Goal: Transaction & Acquisition: Book appointment/travel/reservation

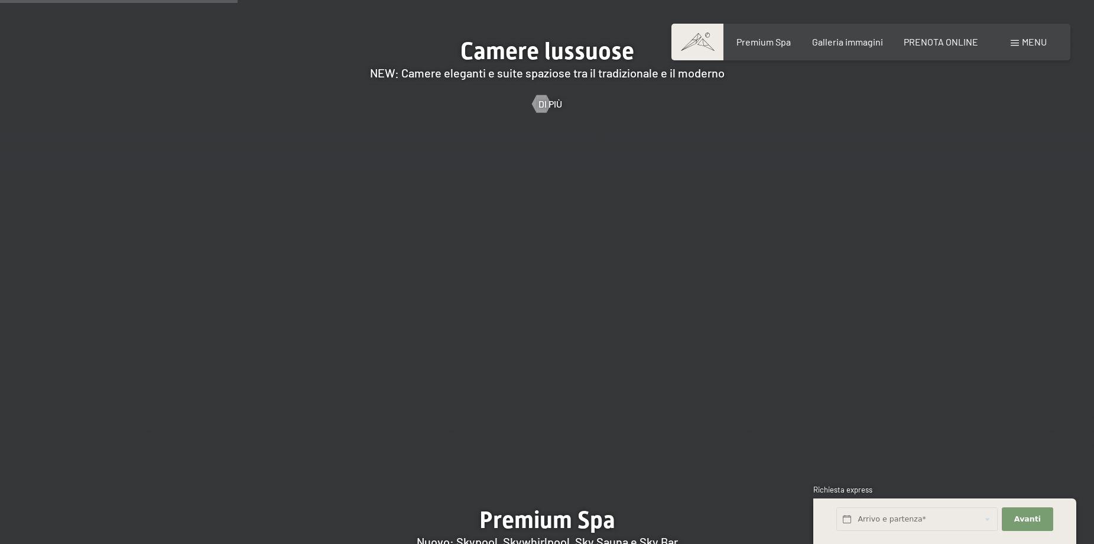
scroll to position [1715, 0]
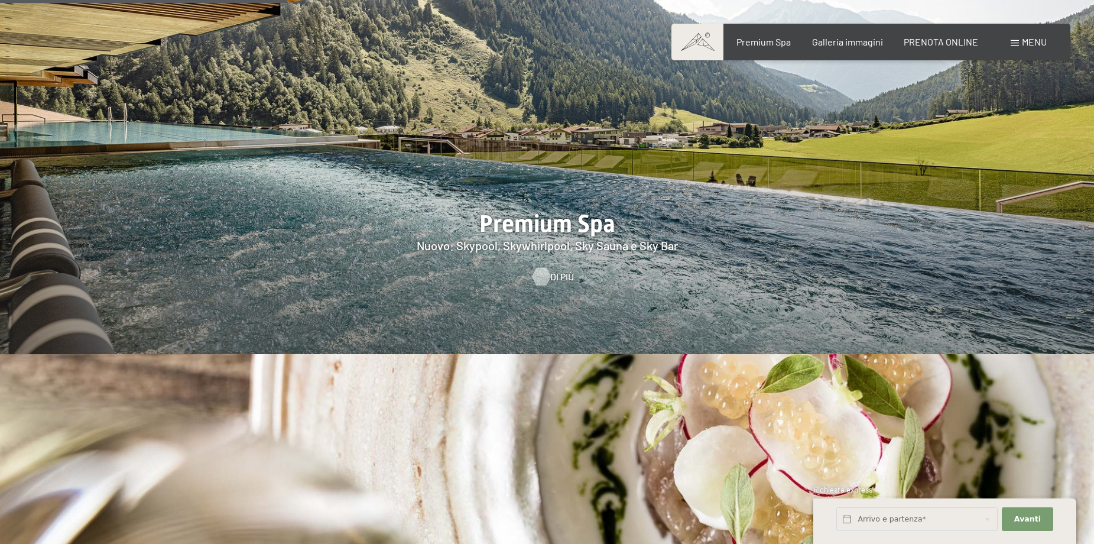
click at [539, 267] on div at bounding box center [541, 276] width 10 height 18
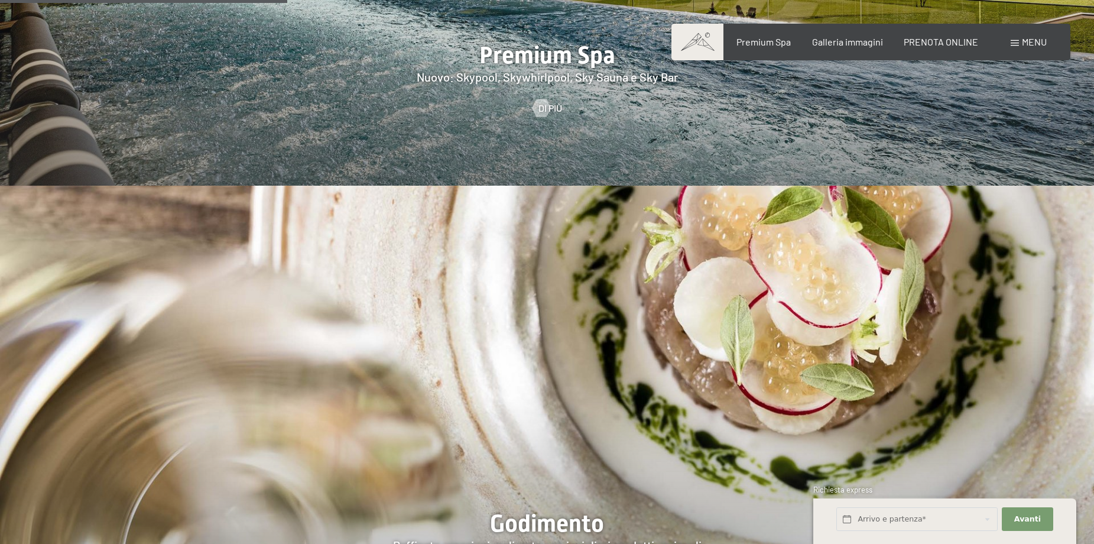
scroll to position [1951, 0]
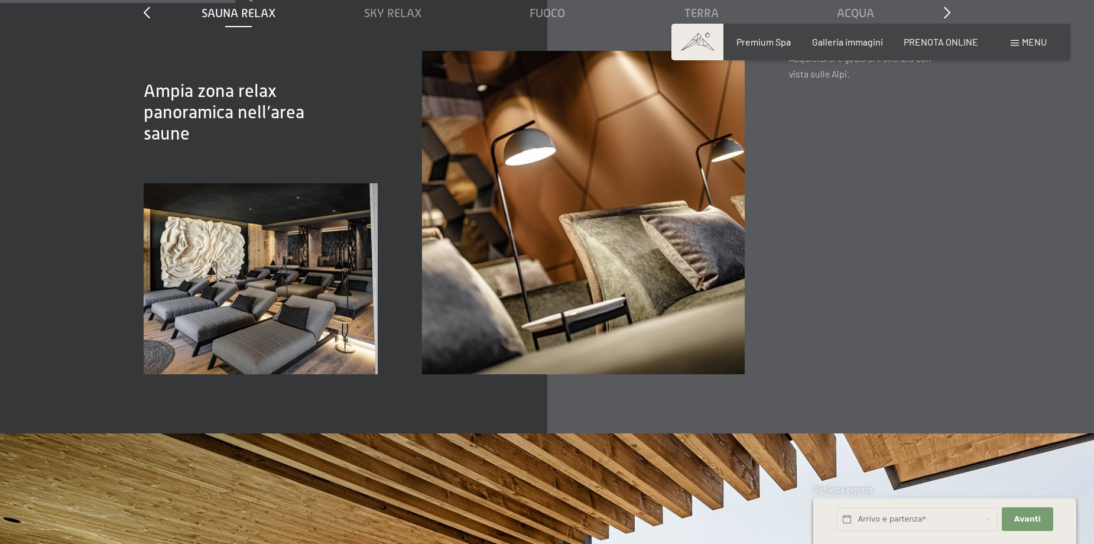
scroll to position [1656, 0]
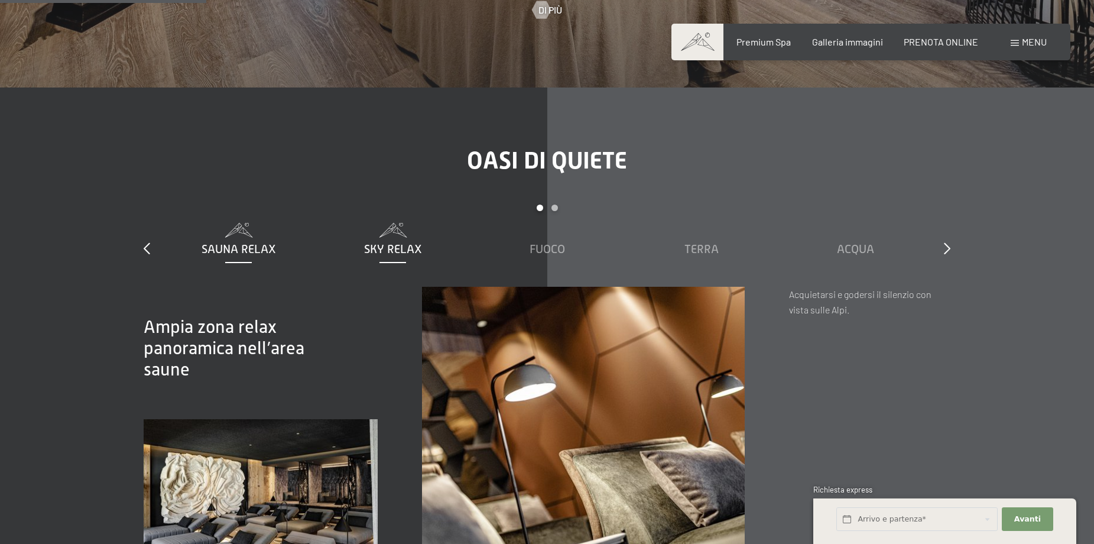
click at [375, 242] on span "Sky Relax" at bounding box center [393, 248] width 58 height 13
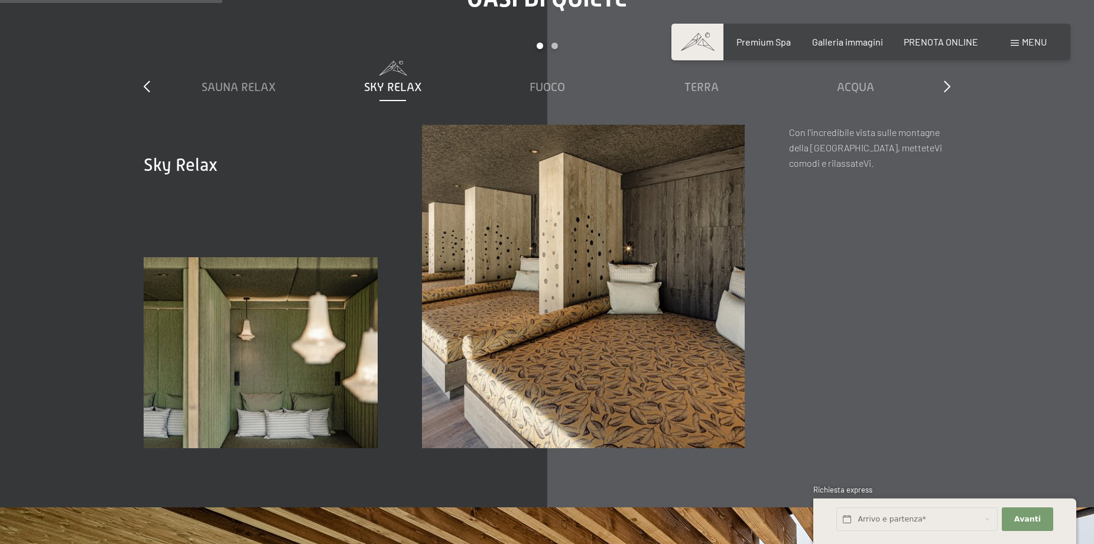
scroll to position [1774, 0]
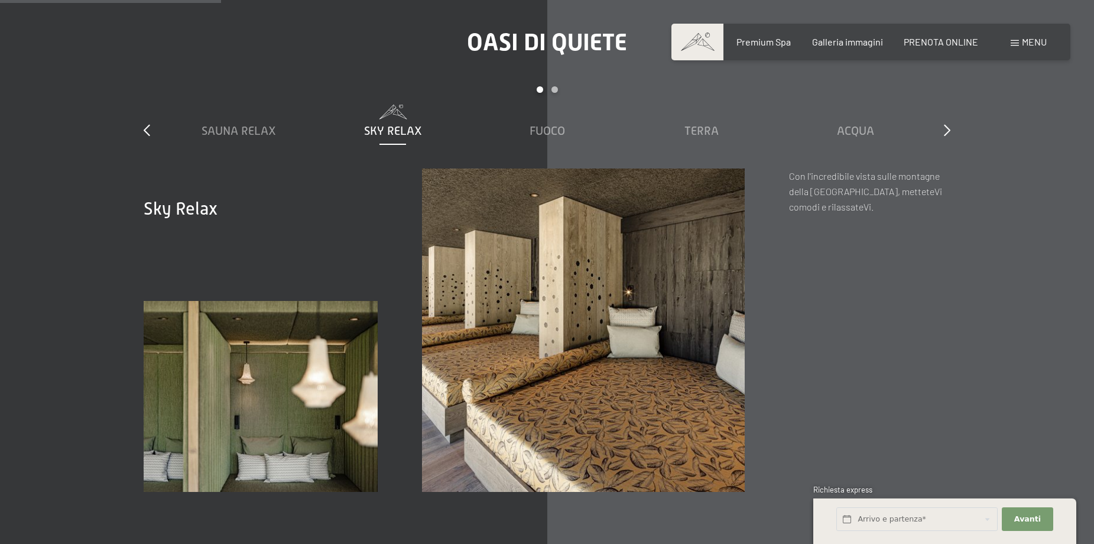
click at [346, 325] on img at bounding box center [261, 396] width 234 height 191
click at [553, 124] on span "Fuoco" at bounding box center [547, 130] width 35 height 13
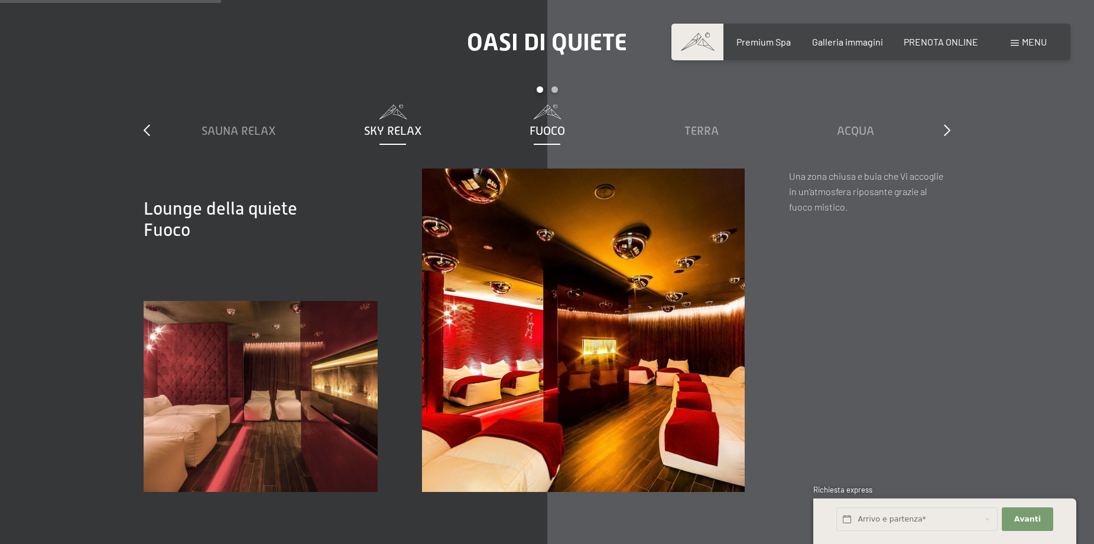
click at [404, 124] on span "Sky Relax" at bounding box center [393, 130] width 58 height 13
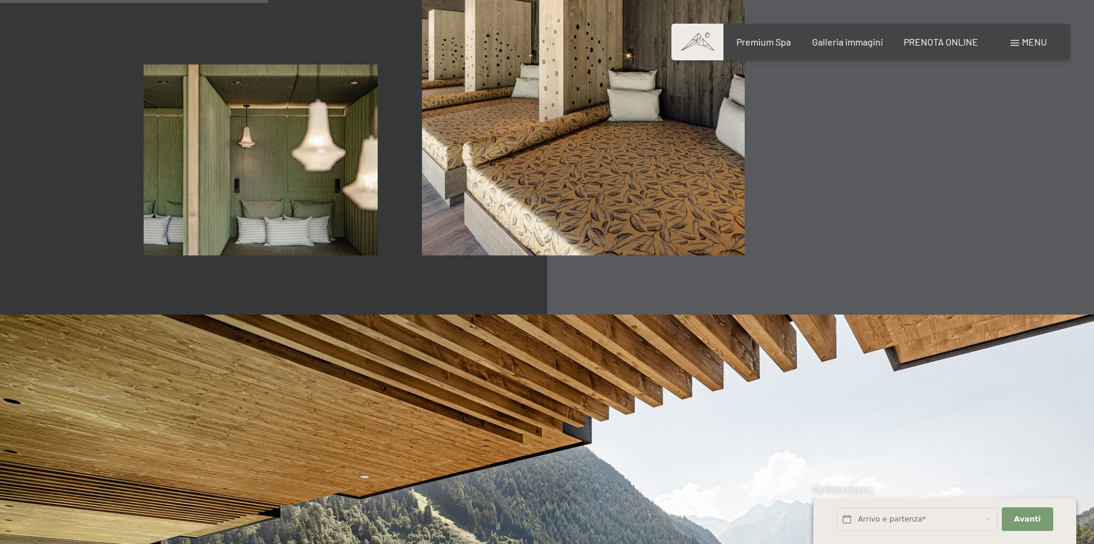
scroll to position [2306, 0]
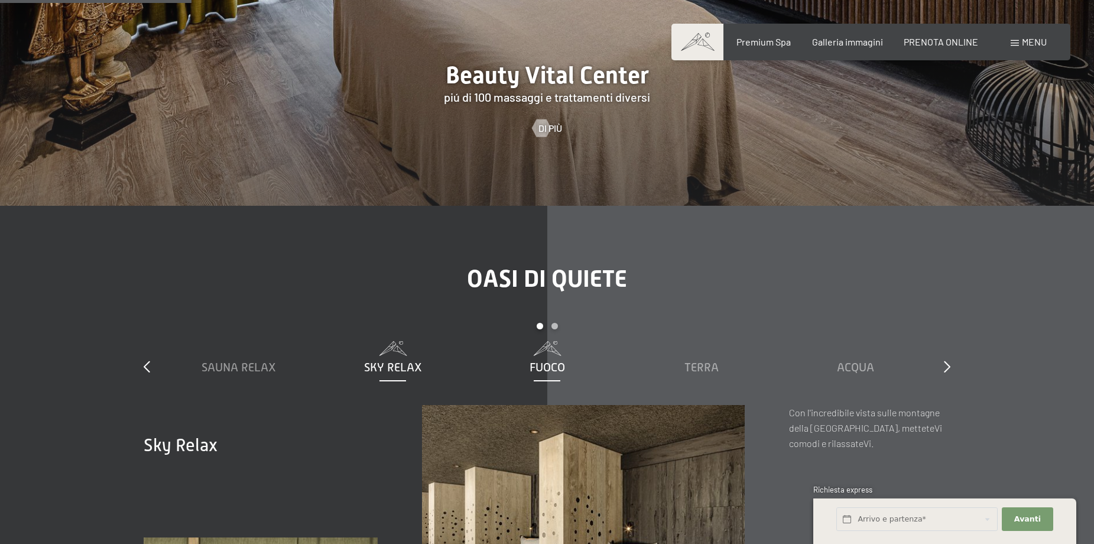
click at [543, 361] on span "Fuoco" at bounding box center [547, 367] width 35 height 13
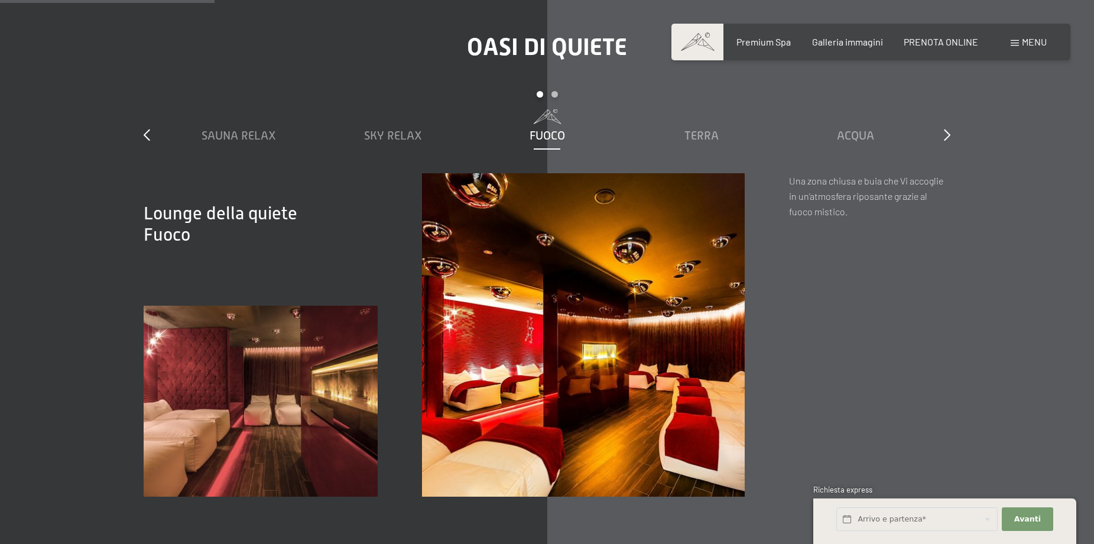
scroll to position [1715, 0]
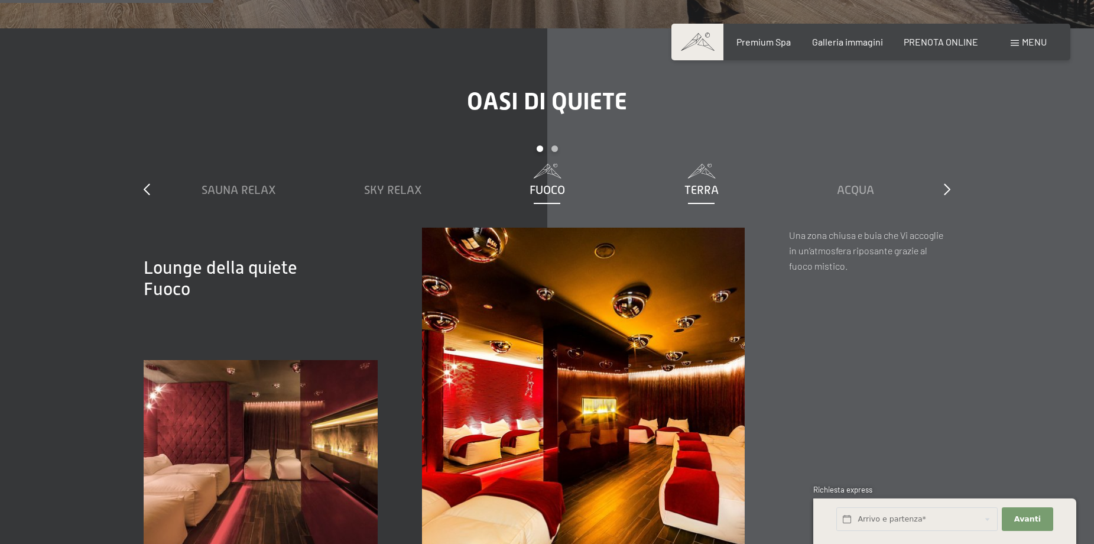
click at [708, 183] on span "Terra" at bounding box center [702, 189] width 34 height 13
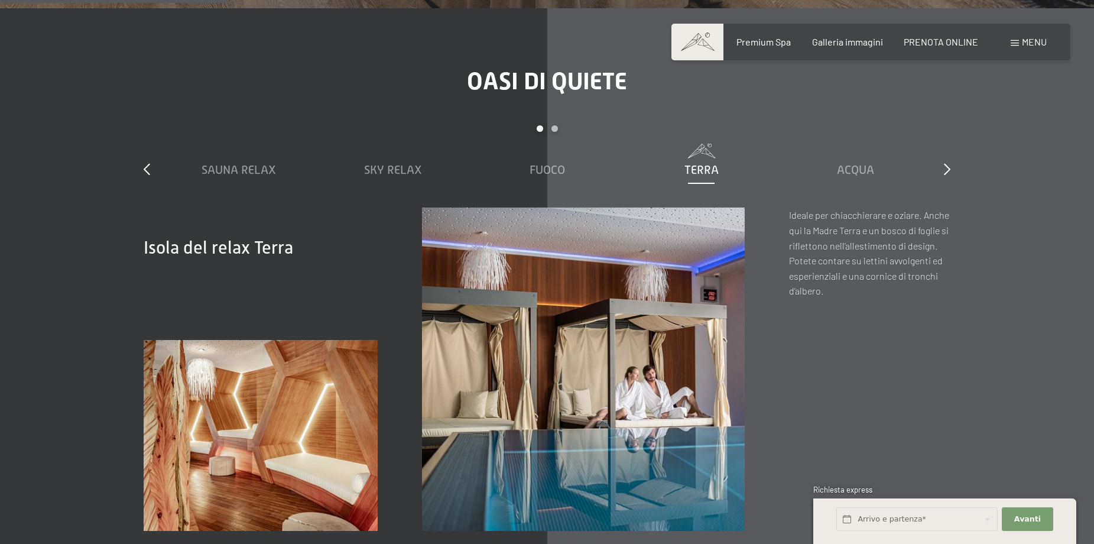
scroll to position [1656, 0]
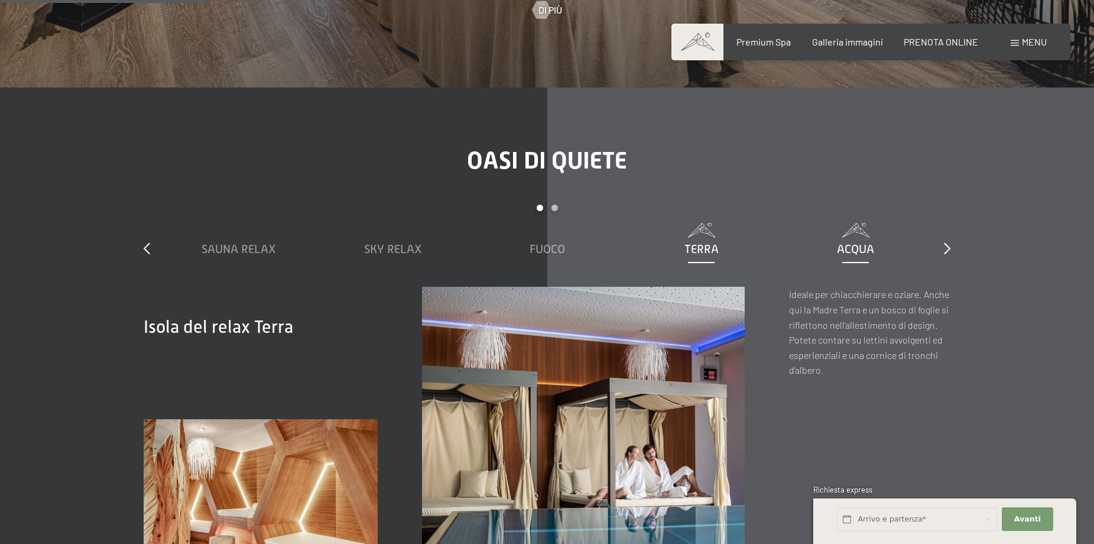
click at [855, 242] on span "Acqua" at bounding box center [855, 248] width 37 height 13
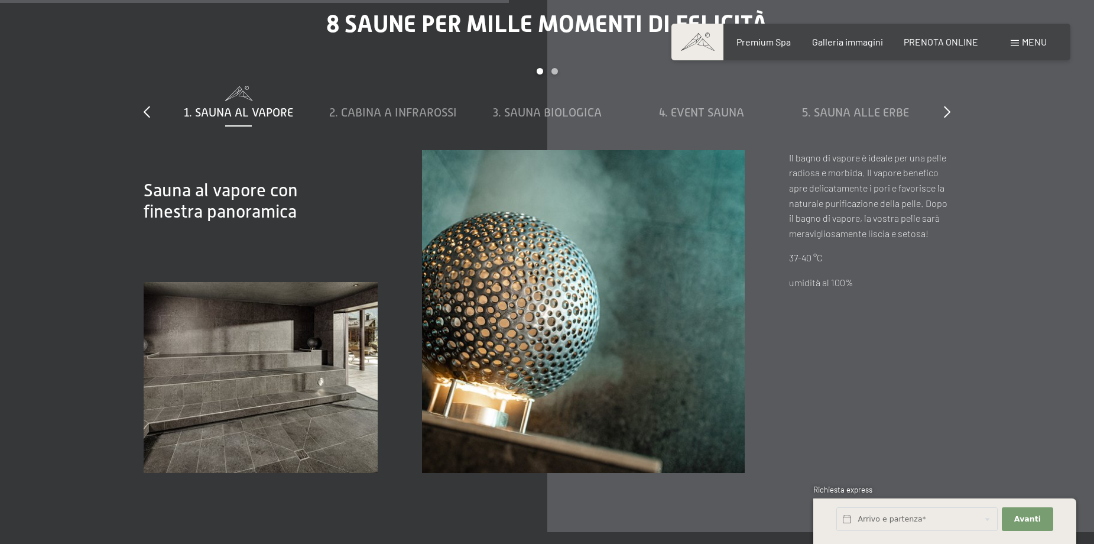
scroll to position [4089, 0]
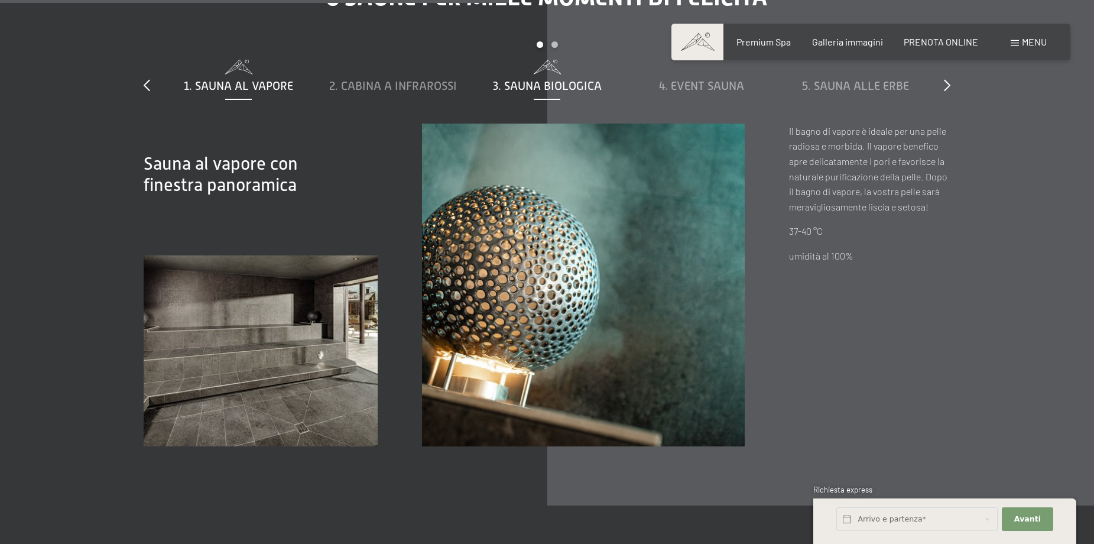
click at [564, 79] on span "3. Sauna biologica" at bounding box center [547, 85] width 109 height 13
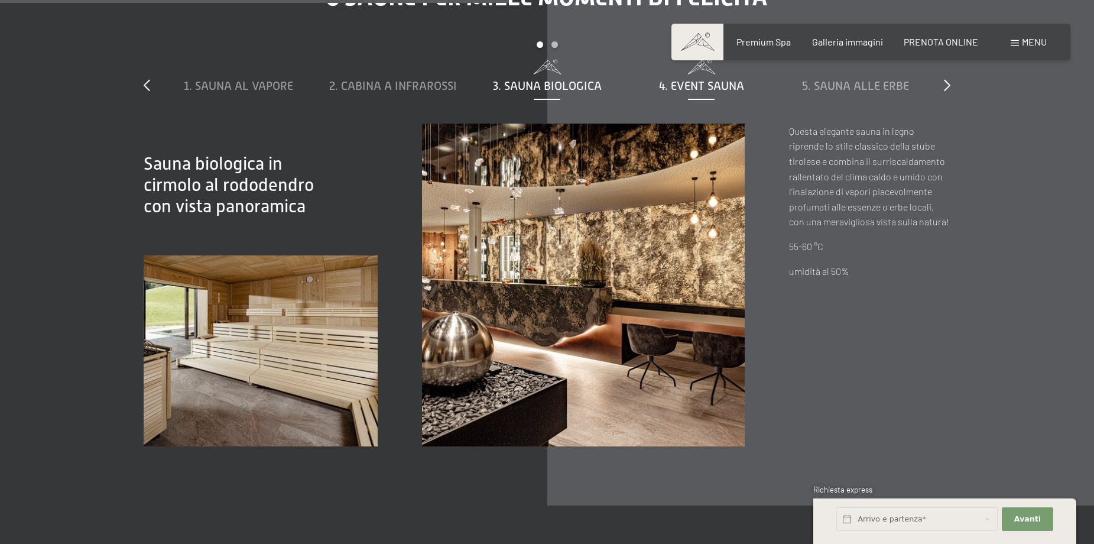
click at [693, 79] on span "4. Event Sauna" at bounding box center [701, 85] width 85 height 13
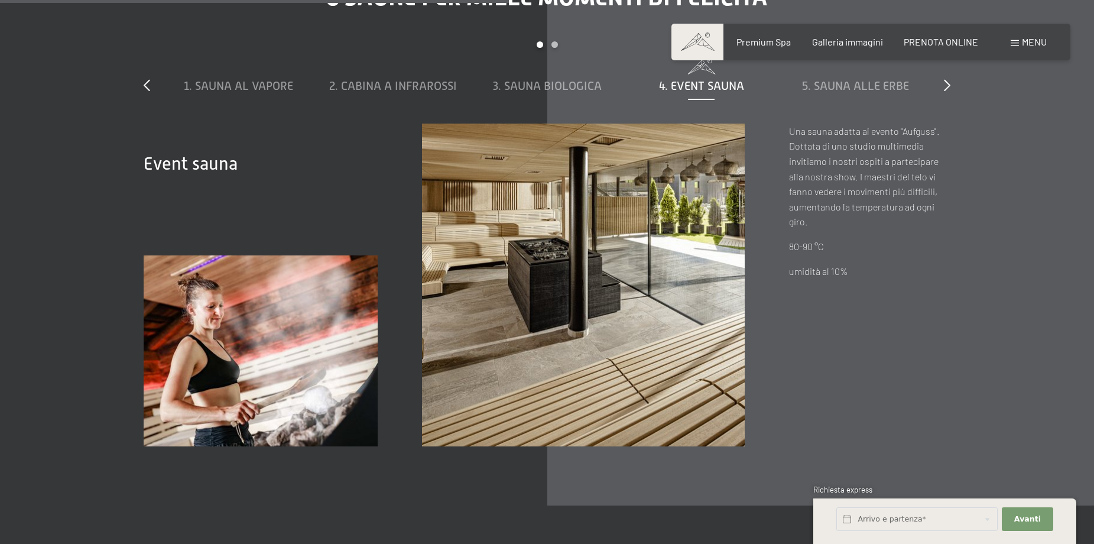
click at [839, 82] on div "1. Sauna al vapore 2. Cabina a infrarossi 3. Sauna biologica 4. Event Sauna 5. …" at bounding box center [547, 92] width 772 height 64
click at [840, 79] on span "5. Sauna alle erbe" at bounding box center [855, 85] width 107 height 13
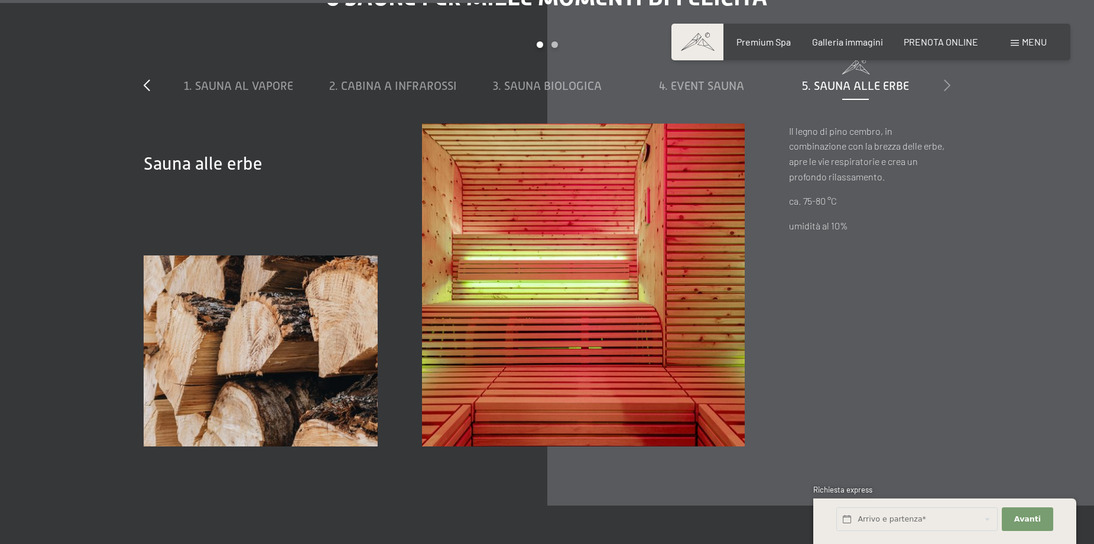
click at [947, 79] on icon at bounding box center [947, 85] width 7 height 12
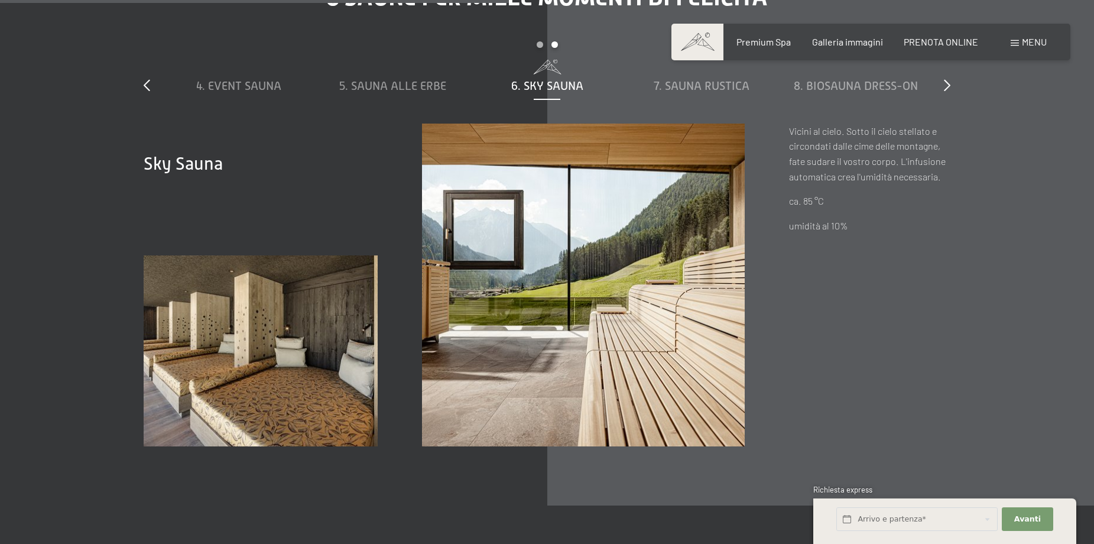
click at [667, 79] on div "1. Sauna al vapore 2. Cabina a infrarossi 3. Sauna biologica 4. Event Sauna 5. …" at bounding box center [547, 92] width 772 height 64
click at [667, 79] on span "7. Sauna rustica" at bounding box center [702, 85] width 96 height 13
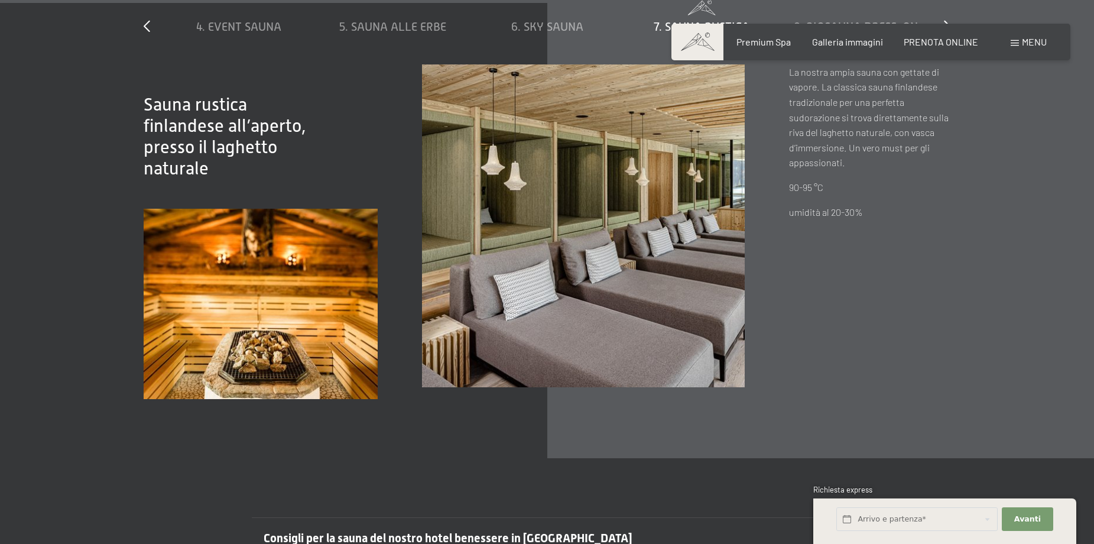
click at [702, 224] on img at bounding box center [583, 225] width 323 height 323
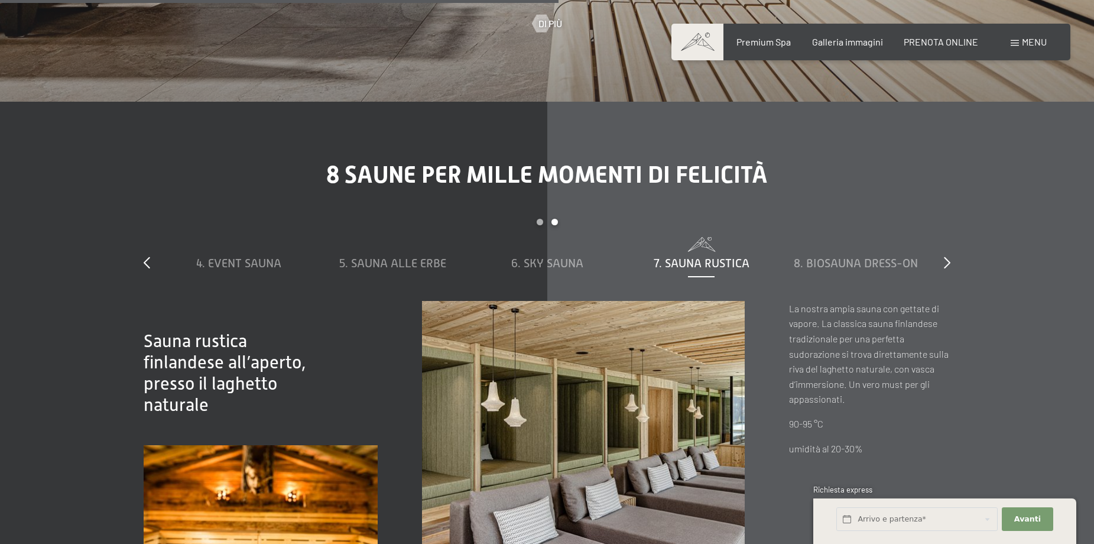
click at [938, 253] on div "slide 4 to 8 of 8 1. Sauna al vapore 2. Cabina a infrarossi 3. Sauna biologica …" at bounding box center [547, 260] width 807 height 82
click at [891, 257] on span "8. Biosauna dress-on" at bounding box center [856, 263] width 124 height 13
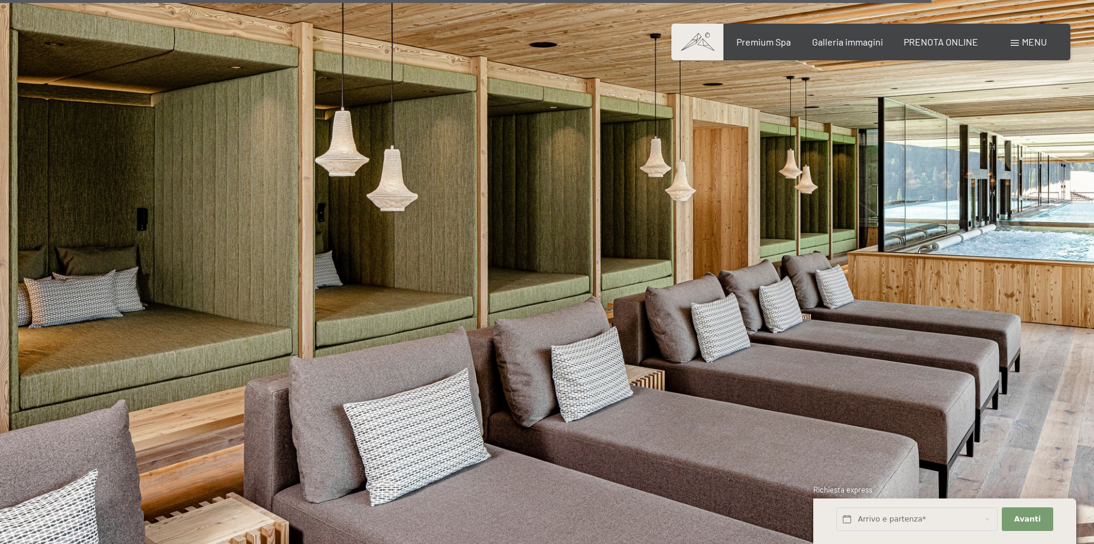
scroll to position [6402, 0]
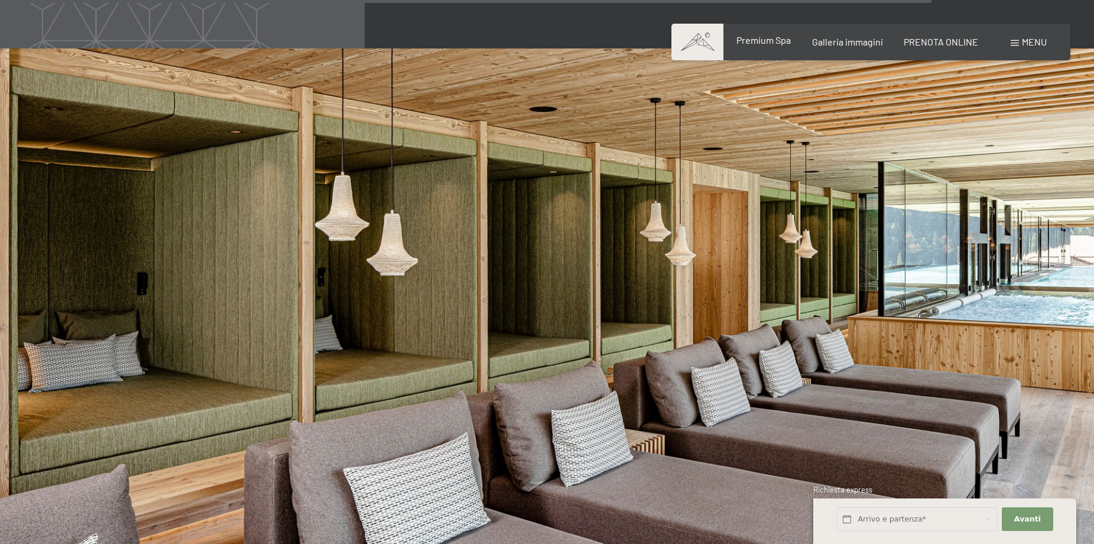
click at [789, 43] on span "Premium Spa" at bounding box center [764, 39] width 54 height 11
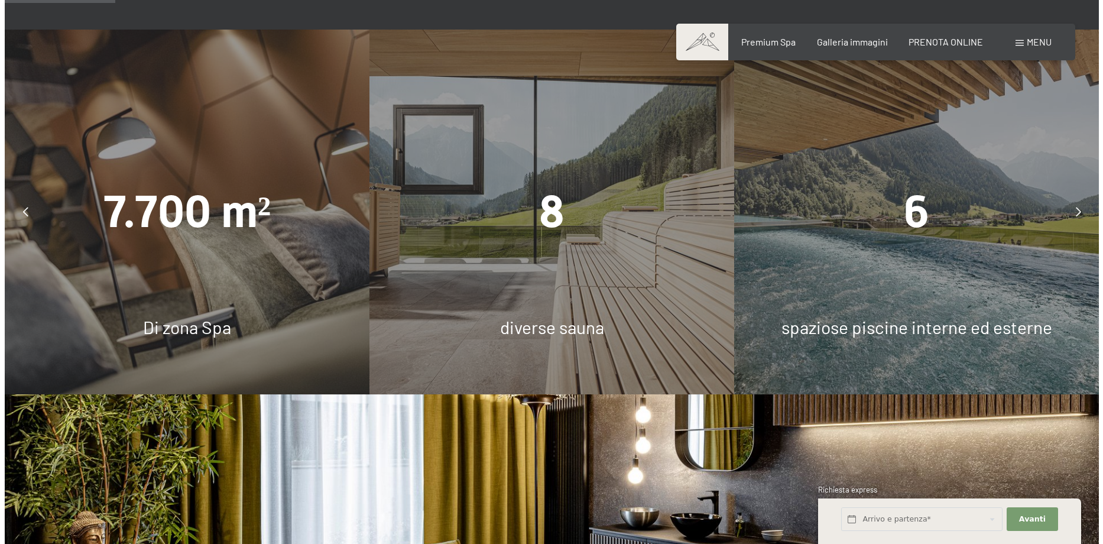
scroll to position [890, 0]
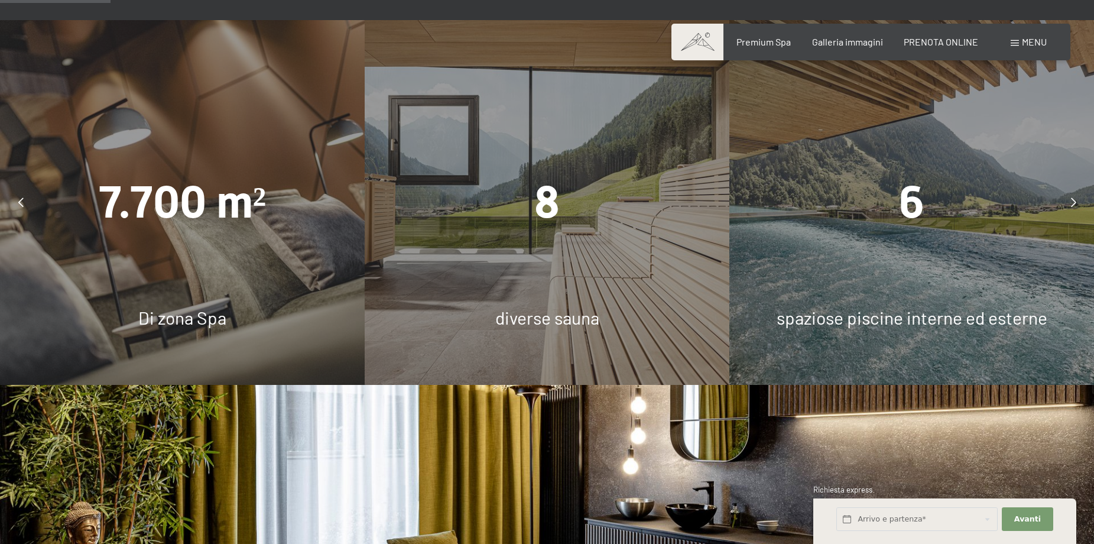
click at [1040, 40] on span "Menu" at bounding box center [1034, 41] width 25 height 11
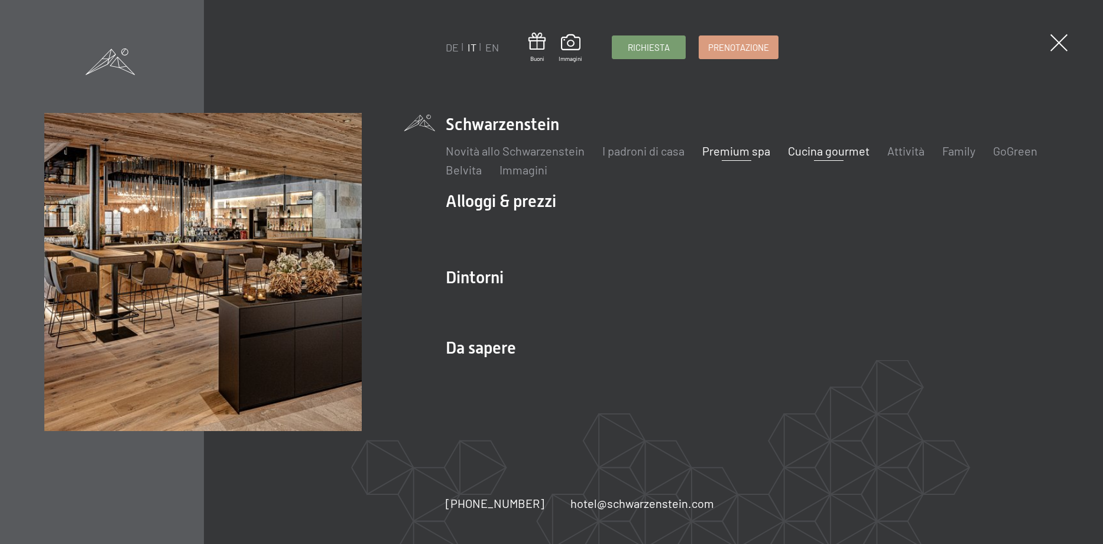
click at [845, 154] on link "Cucina gourmet" at bounding box center [829, 151] width 82 height 14
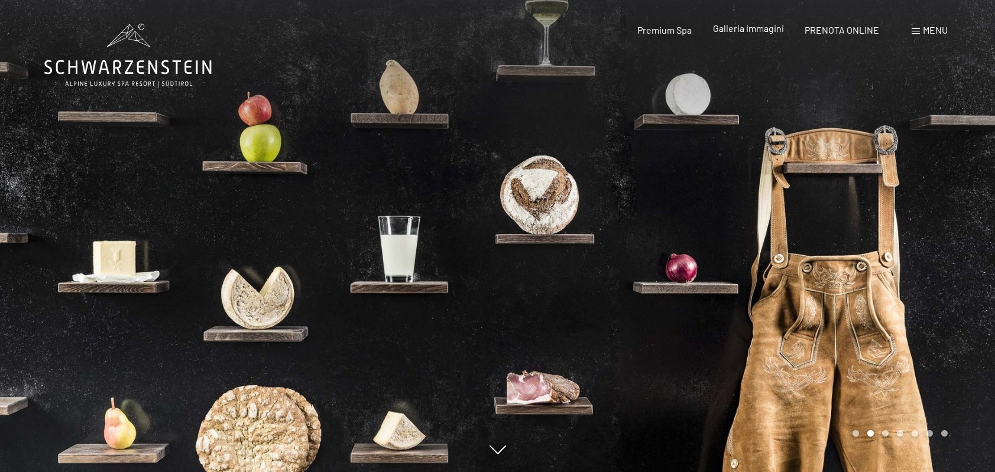
click at [723, 30] on span "Galleria immagini" at bounding box center [748, 27] width 71 height 11
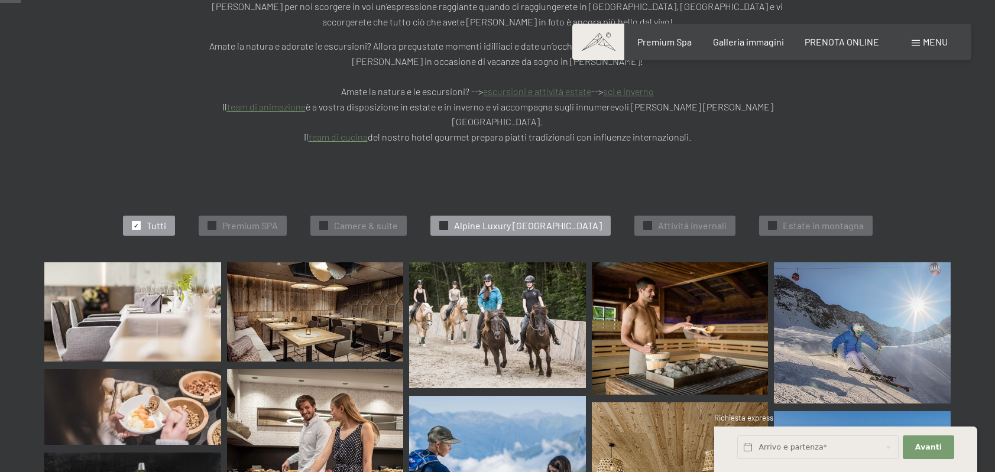
click at [469, 219] on span "Alpine Luxury SPA Resort Schwarzenstein" at bounding box center [528, 225] width 148 height 13
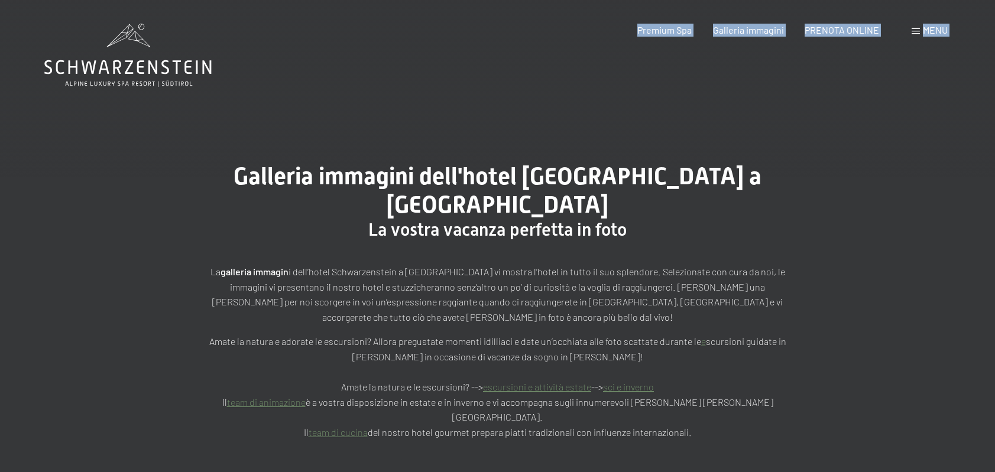
drag, startPoint x: 215, startPoint y: 66, endPoint x: 57, endPoint y: 66, distance: 157.3
drag, startPoint x: 46, startPoint y: 68, endPoint x: 230, endPoint y: 61, distance: 184.0
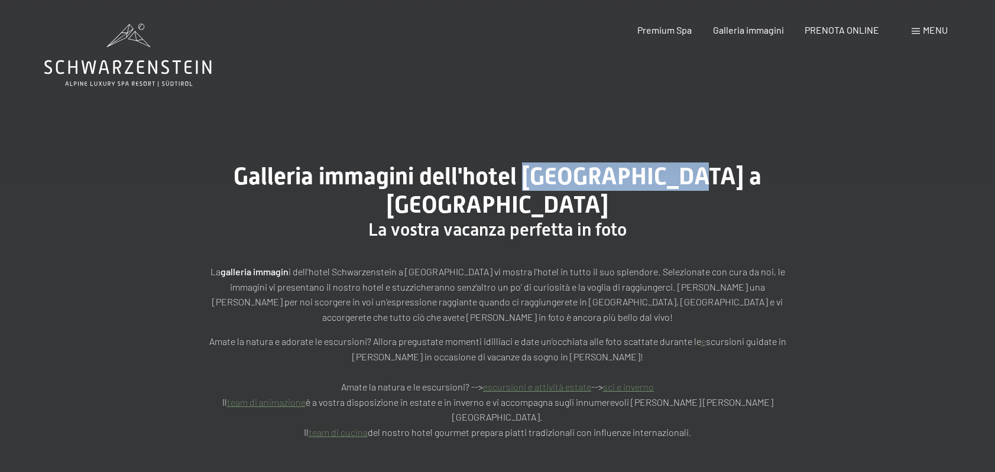
drag, startPoint x: 517, startPoint y: 178, endPoint x: 674, endPoint y: 179, distance: 157.3
click at [674, 179] on span "Galleria immagini dell'hotel Schwarzenstein a Lutago" at bounding box center [498, 191] width 528 height 56
copy span "Schwarzenstein"
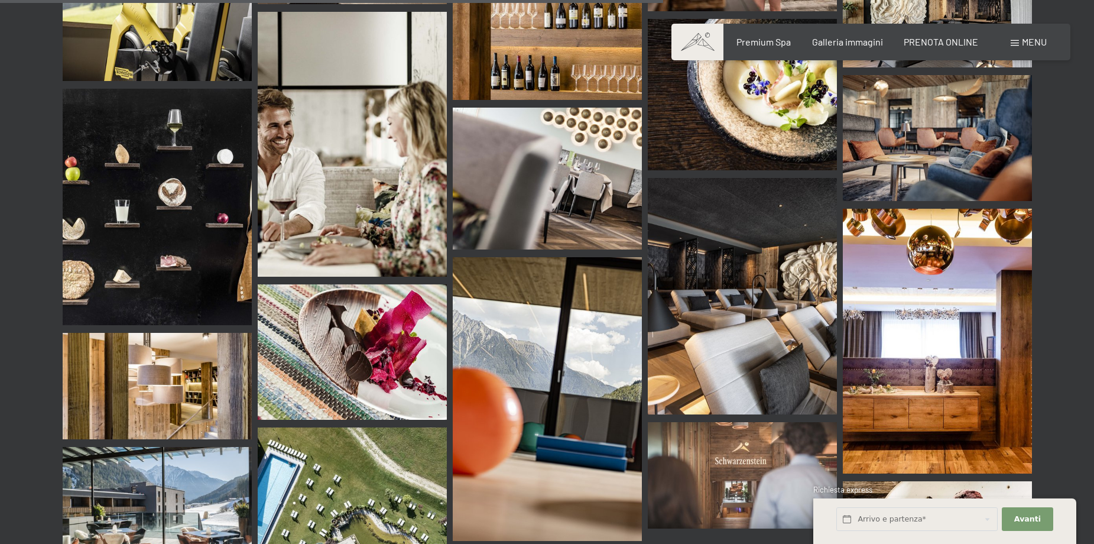
scroll to position [1951, 0]
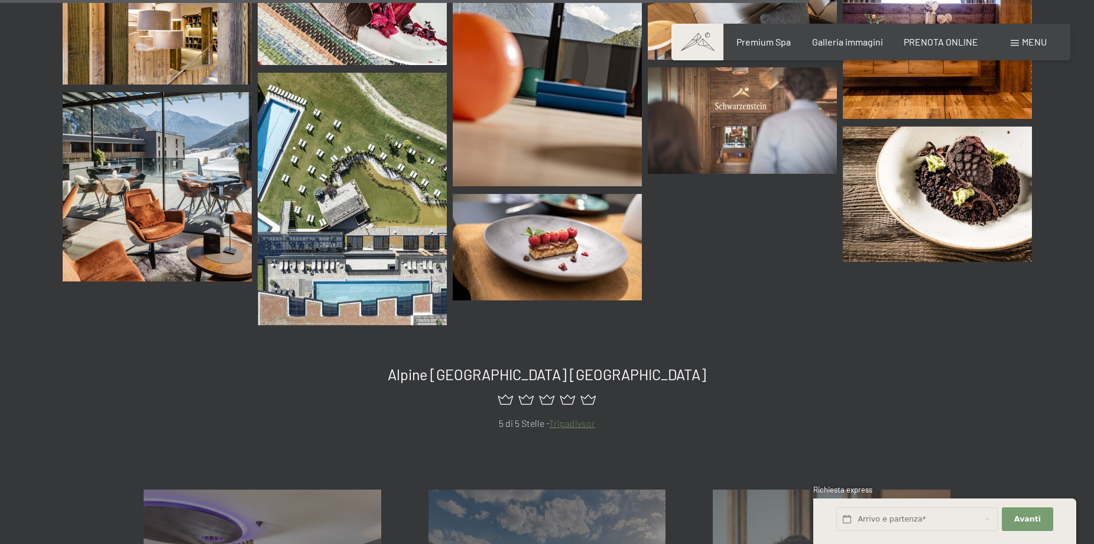
click at [154, 119] on img at bounding box center [157, 186] width 189 height 189
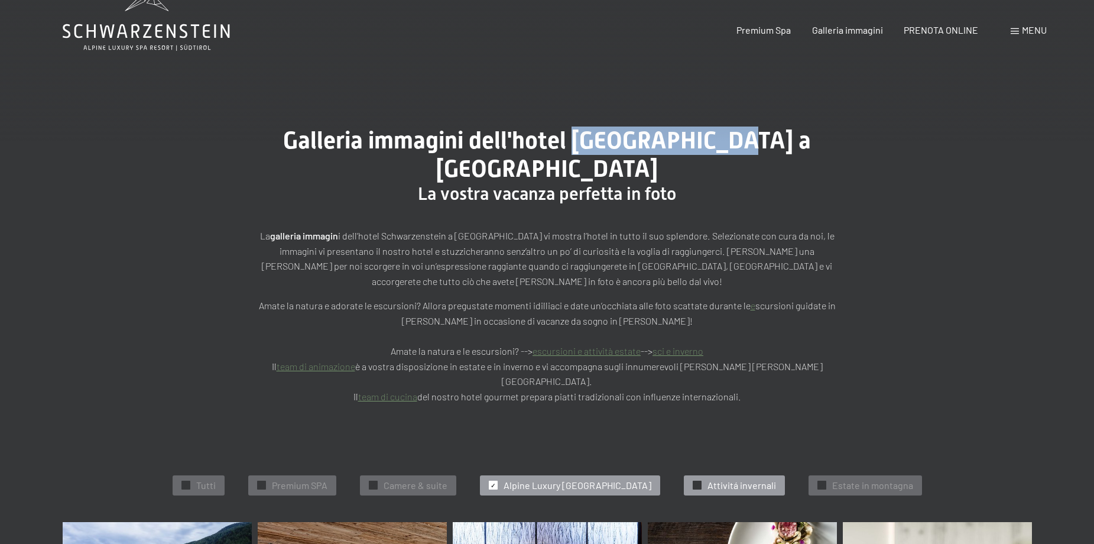
scroll to position [0, 0]
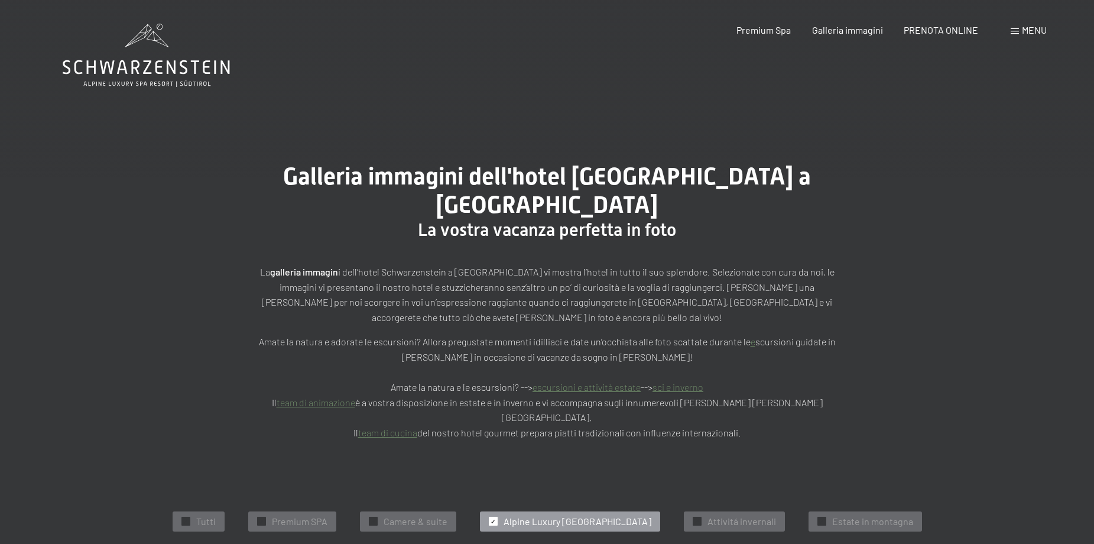
click at [851, 37] on div "Prenotazione Richiesta Premium Spa Galleria immagini PRENOTA ONLINE Menu DE IT …" at bounding box center [871, 30] width 352 height 13
click at [852, 36] on div "Premium Spa Galleria immagini PRENOTA ONLINE" at bounding box center [847, 30] width 304 height 13
click at [932, 33] on span "PRENOTA ONLINE" at bounding box center [941, 27] width 75 height 11
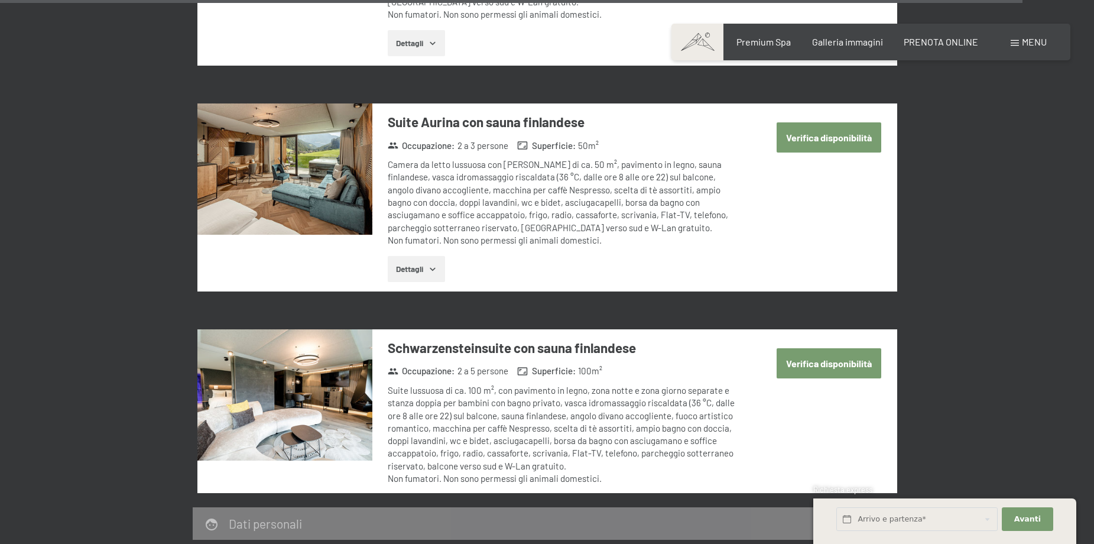
scroll to position [3848, 0]
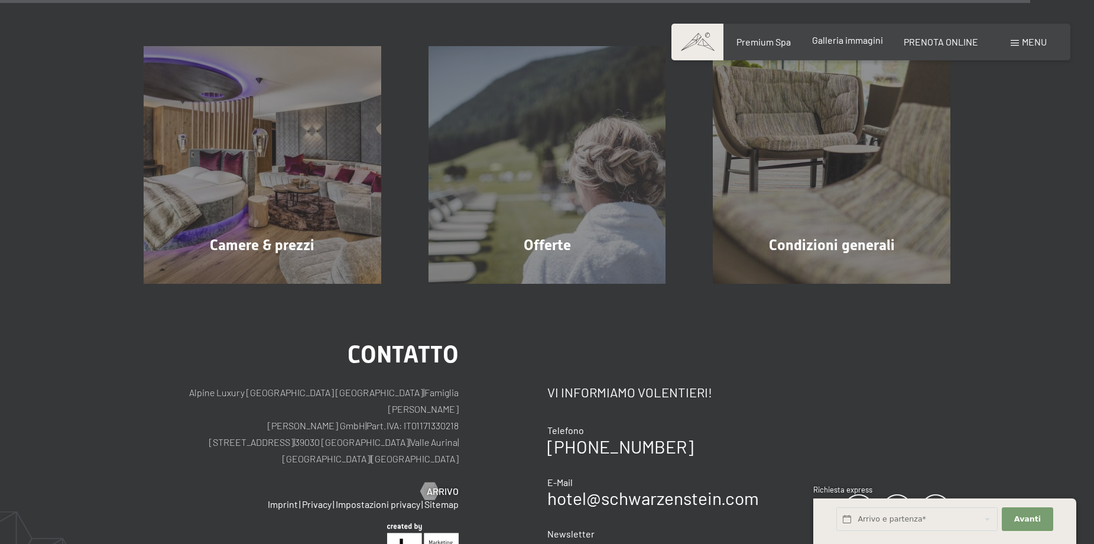
click at [867, 44] on span "Galleria immagini" at bounding box center [847, 39] width 71 height 11
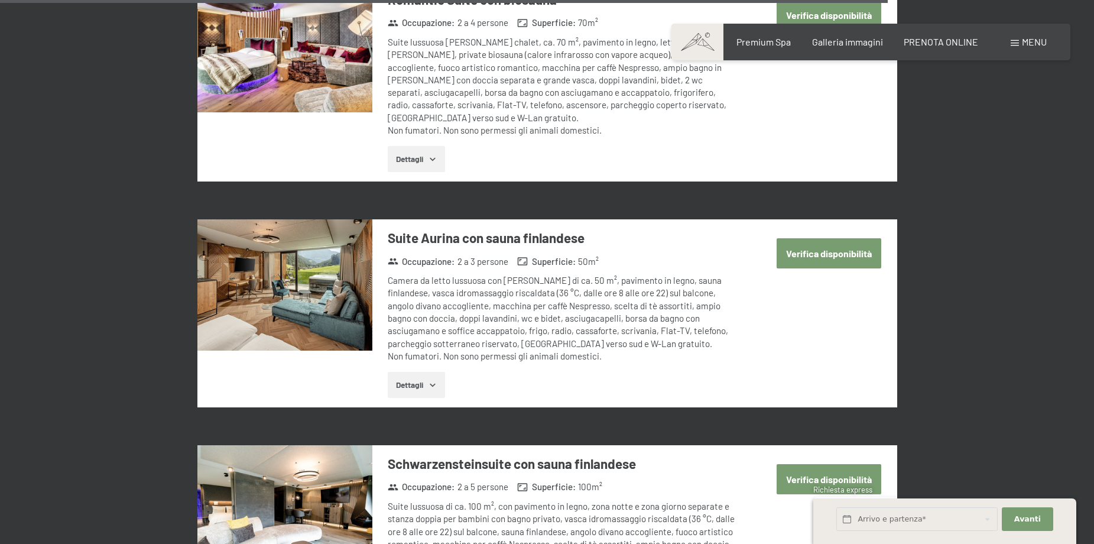
scroll to position [3020, 0]
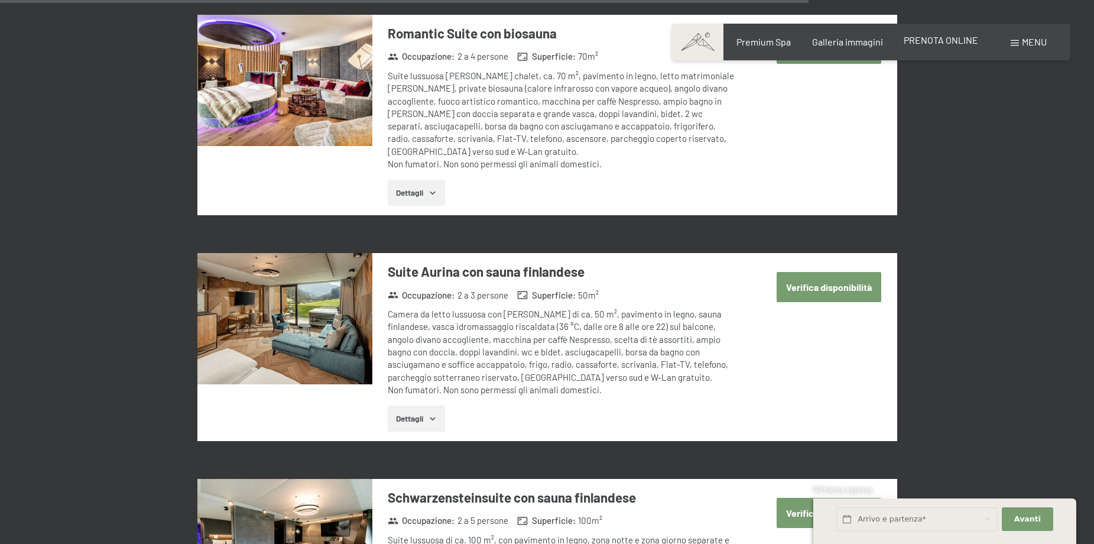
click at [942, 44] on span "PRENOTA ONLINE" at bounding box center [941, 39] width 75 height 11
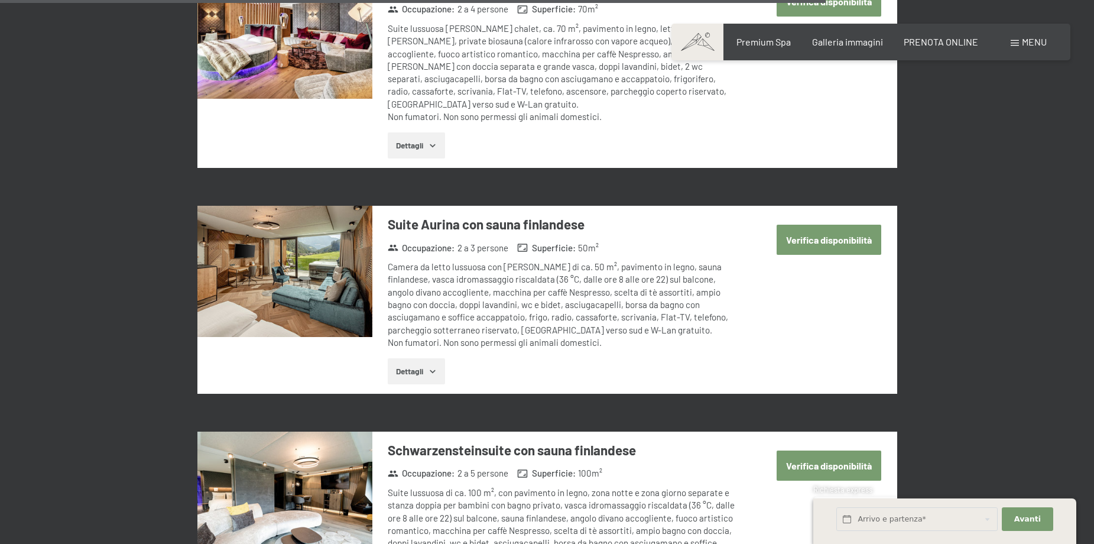
scroll to position [3091, 0]
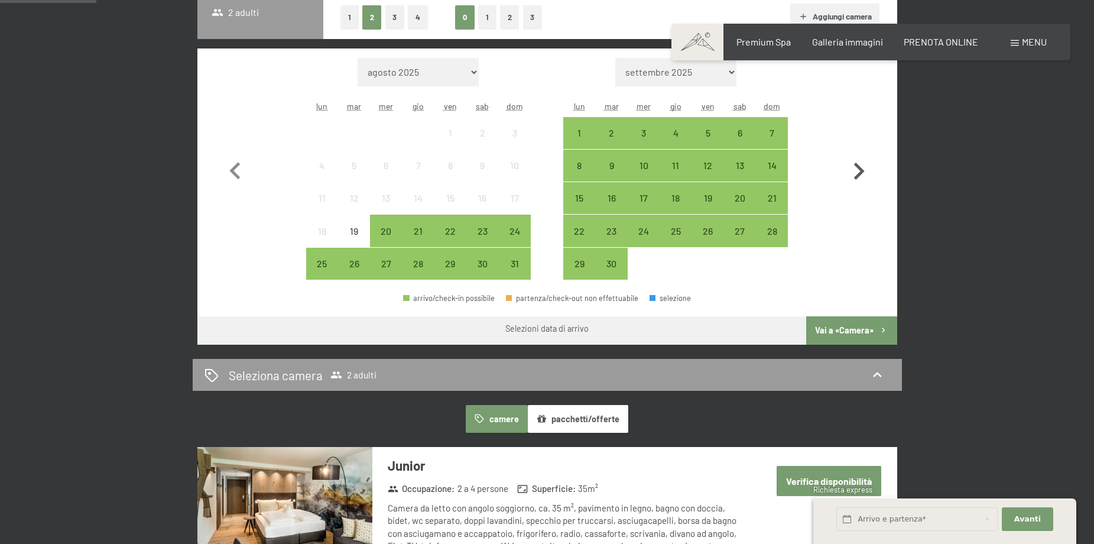
click at [858, 169] on icon "button" at bounding box center [859, 171] width 34 height 34
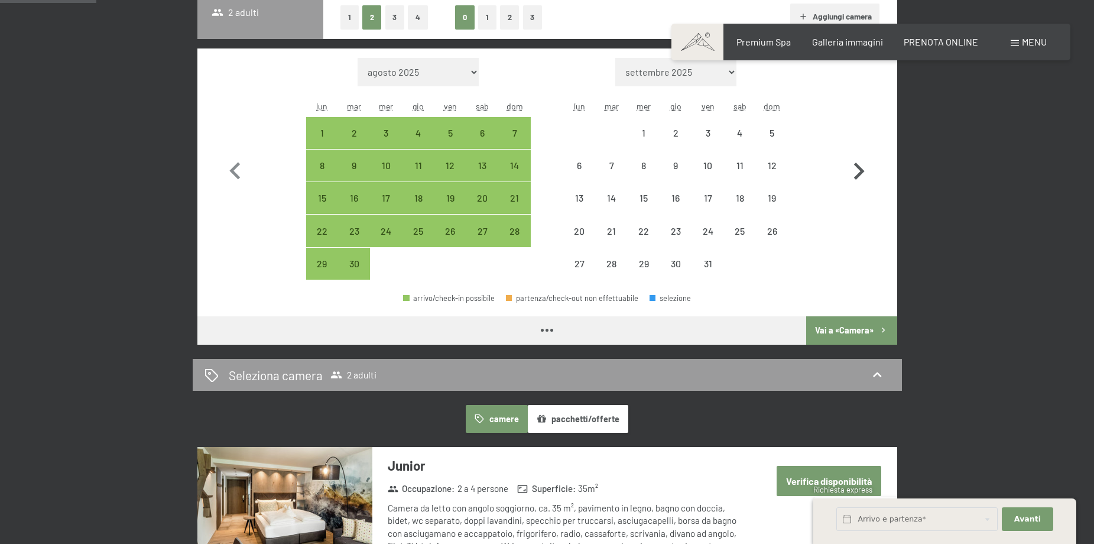
click at [858, 169] on icon "button" at bounding box center [859, 171] width 34 height 34
select select "[DATE]"
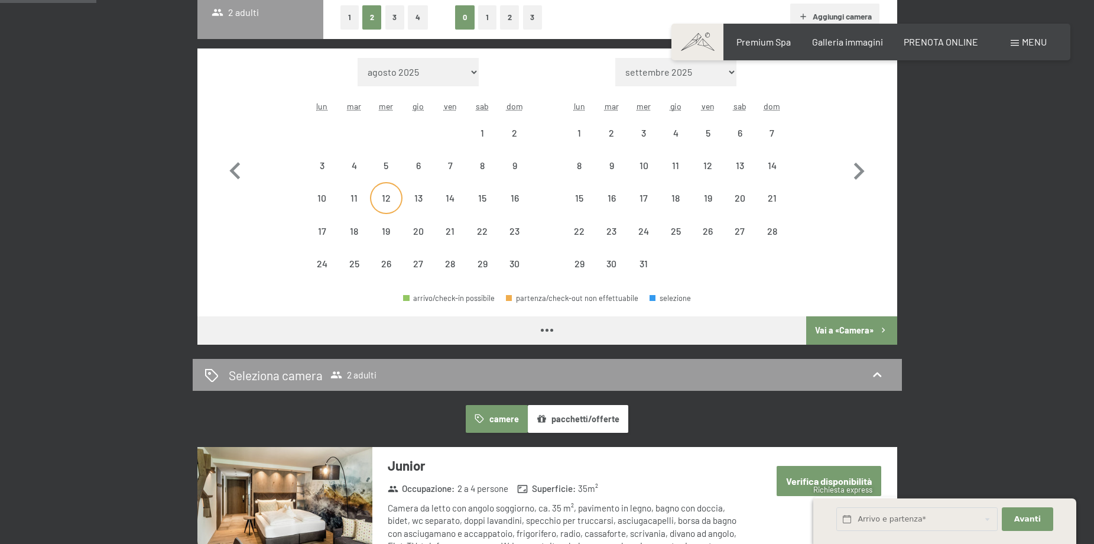
select select "[DATE]"
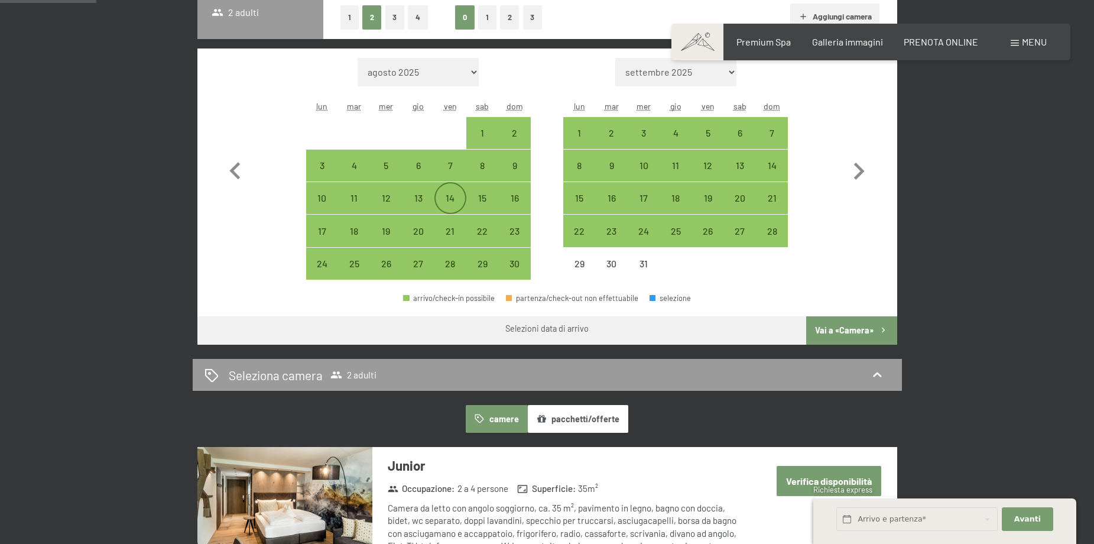
click at [454, 200] on div "14" at bounding box center [451, 208] width 30 height 30
select select "[DATE]"
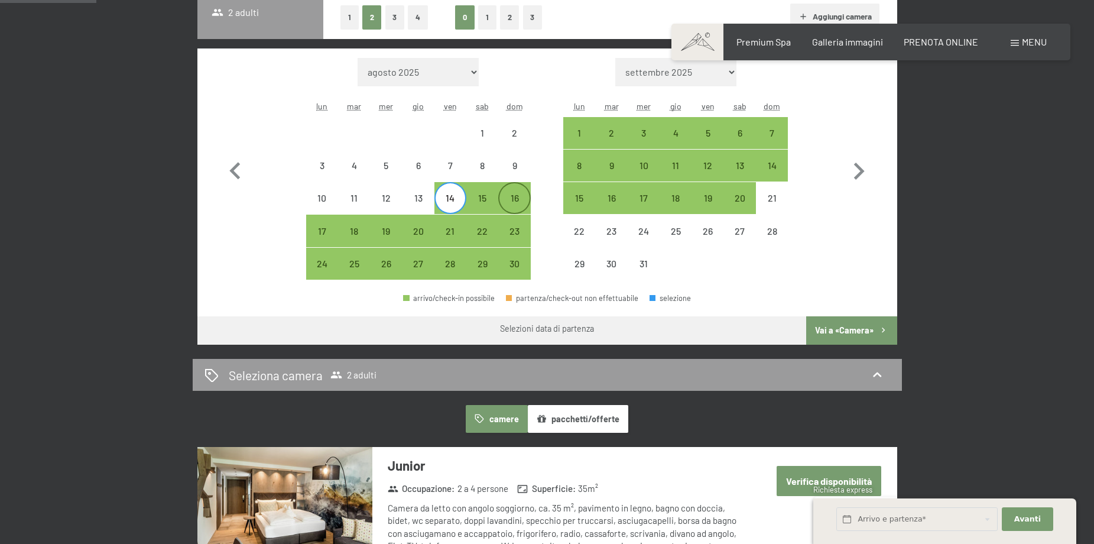
click at [526, 204] on div "16" at bounding box center [515, 208] width 30 height 30
select select "[DATE]"
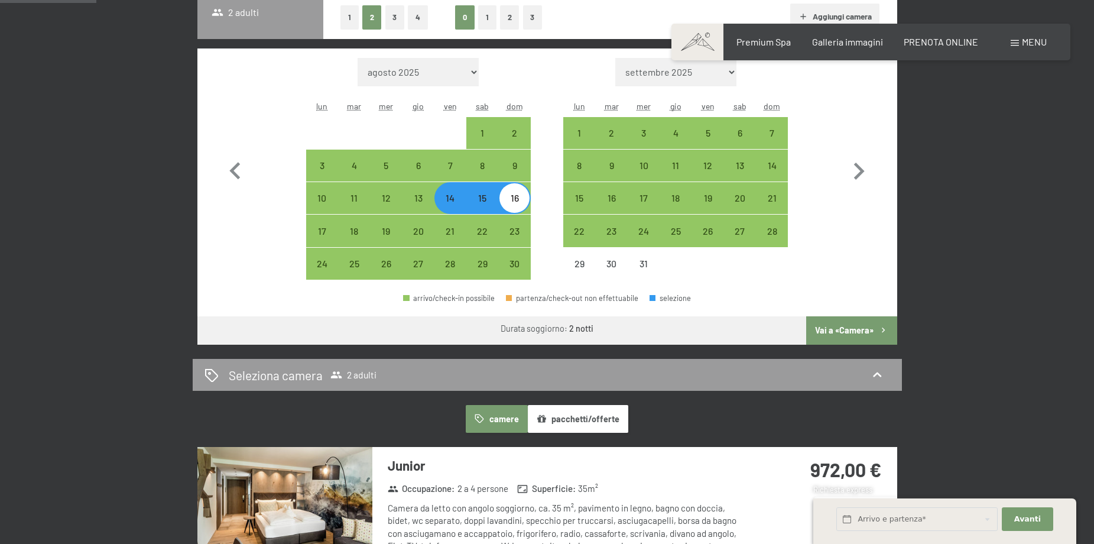
click at [875, 334] on button "Vai a «Camera»" at bounding box center [852, 330] width 90 height 28
select select "[DATE]"
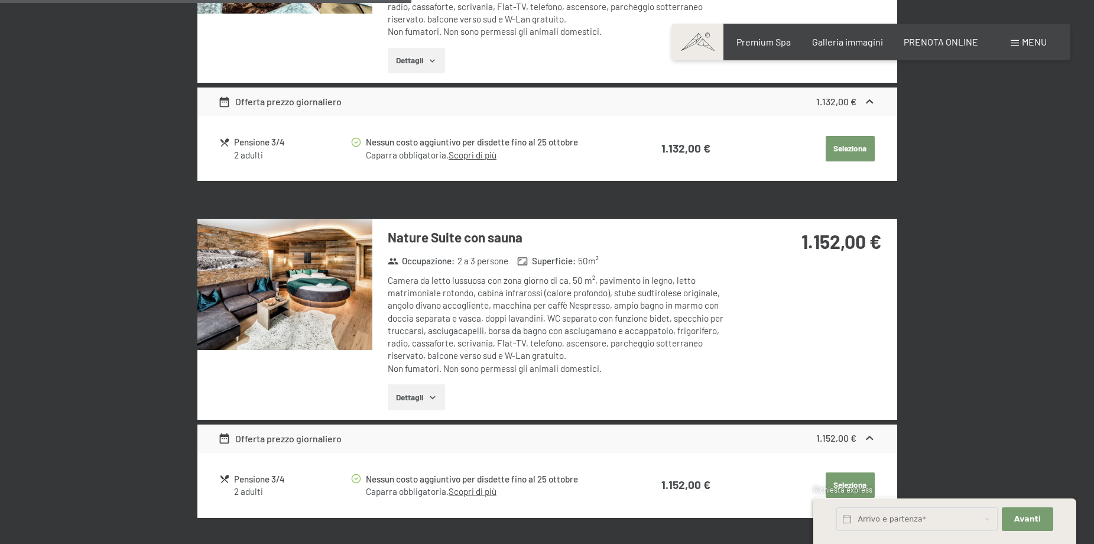
scroll to position [1190, 0]
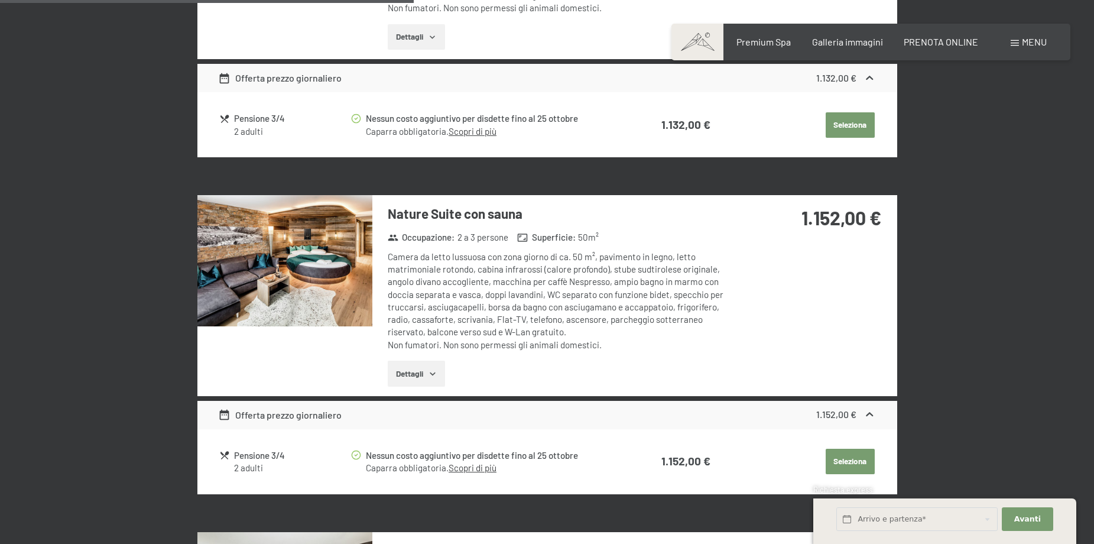
click at [648, 267] on div "Camera da letto lussuosa con [PERSON_NAME] di ca. 50 m², pavimento in legno, le…" at bounding box center [564, 301] width 352 height 101
click at [508, 309] on span "Consenso marketing*" at bounding box center [478, 306] width 89 height 12
click at [428, 309] on input "Consenso marketing*" at bounding box center [422, 306] width 12 height 12
checkbox input "false"
click at [291, 241] on img at bounding box center [284, 260] width 175 height 131
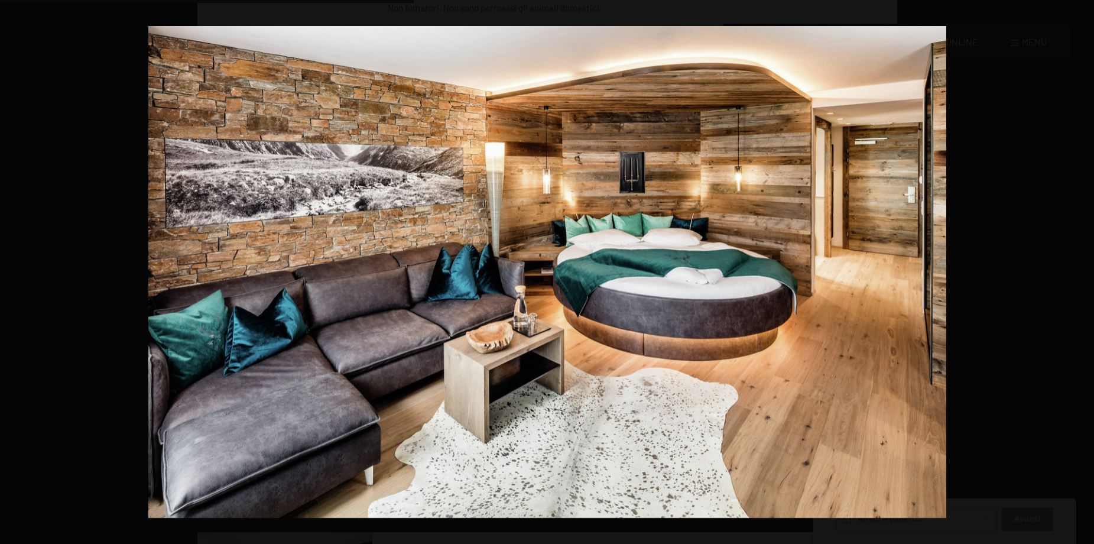
click at [1080, 273] on button "button" at bounding box center [1073, 271] width 41 height 59
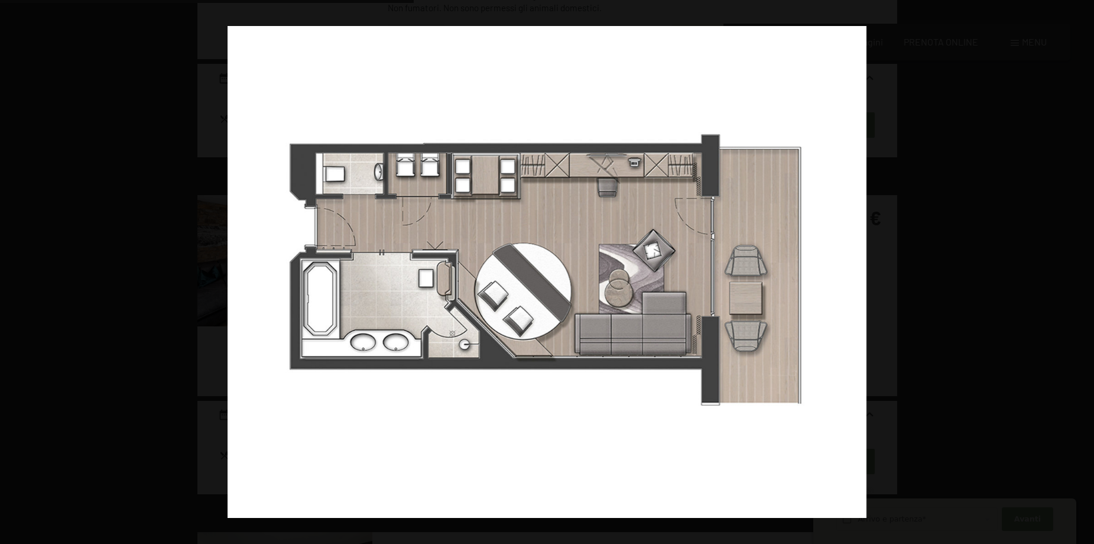
click at [1080, 273] on button "button" at bounding box center [1073, 271] width 41 height 59
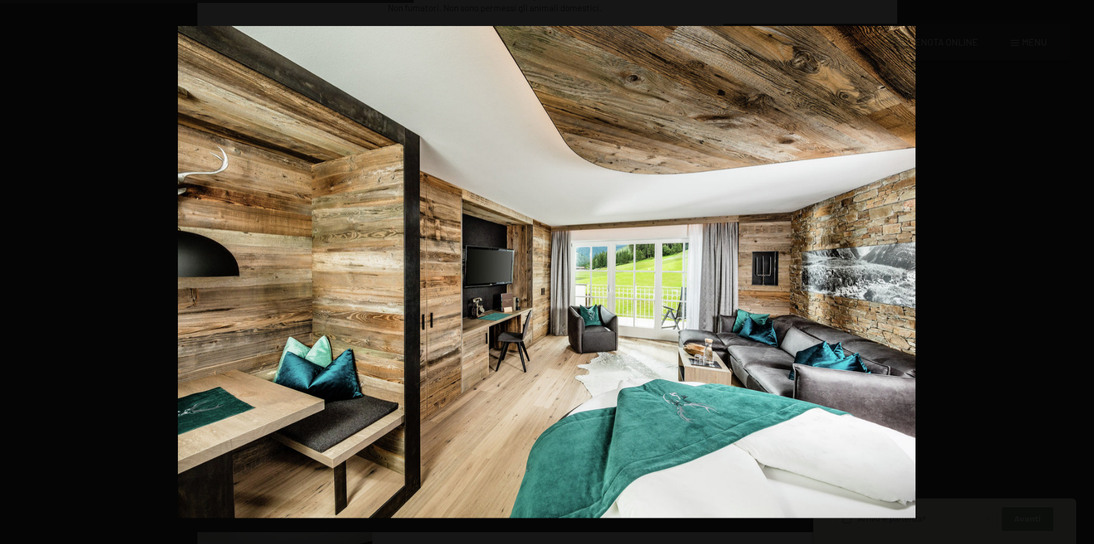
click at [1080, 273] on button "button" at bounding box center [1073, 271] width 41 height 59
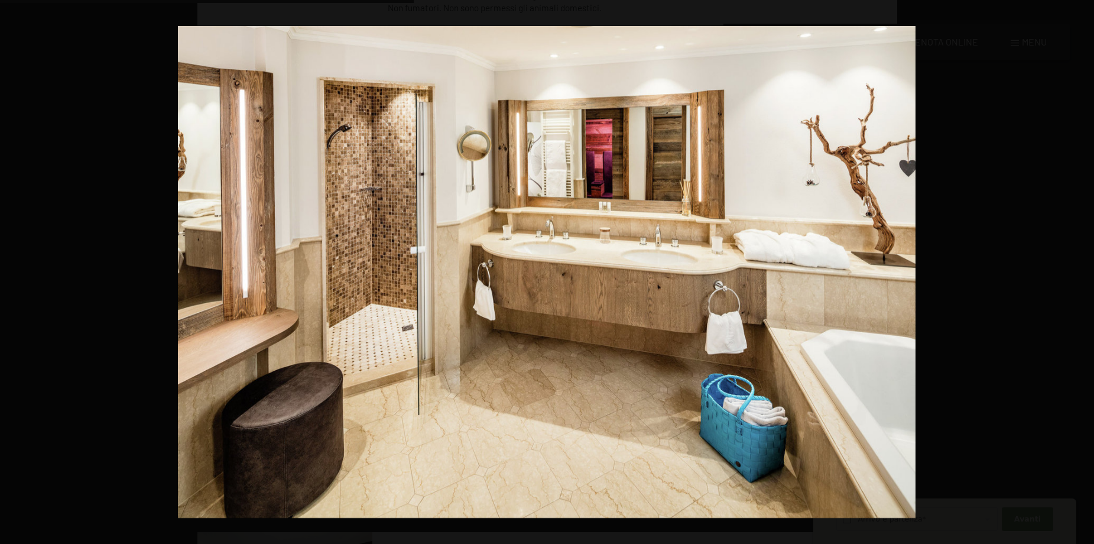
click at [1080, 273] on button "button" at bounding box center [1073, 271] width 41 height 59
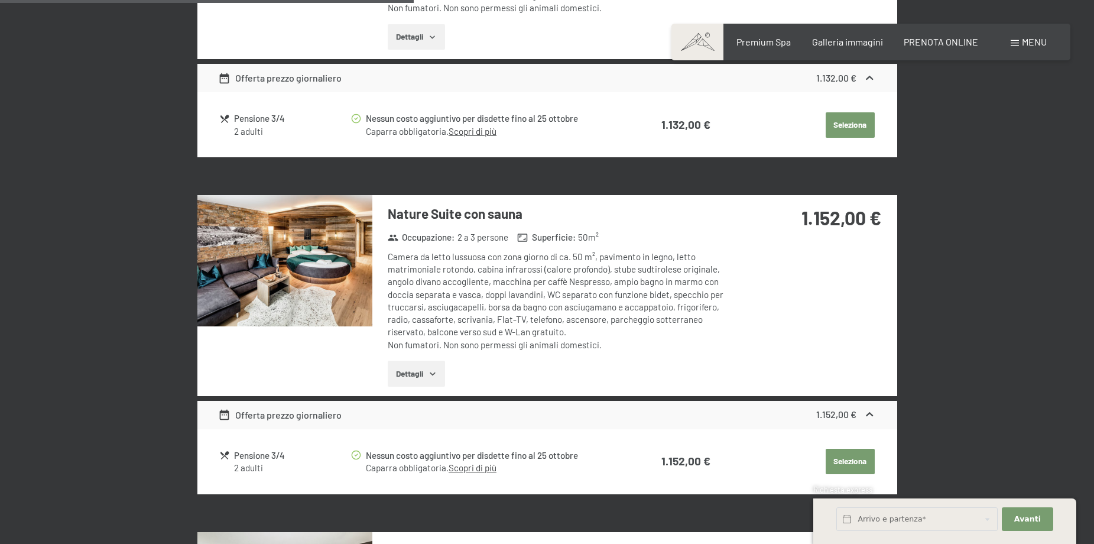
click at [0, 0] on div at bounding box center [0, 0] width 0 height 0
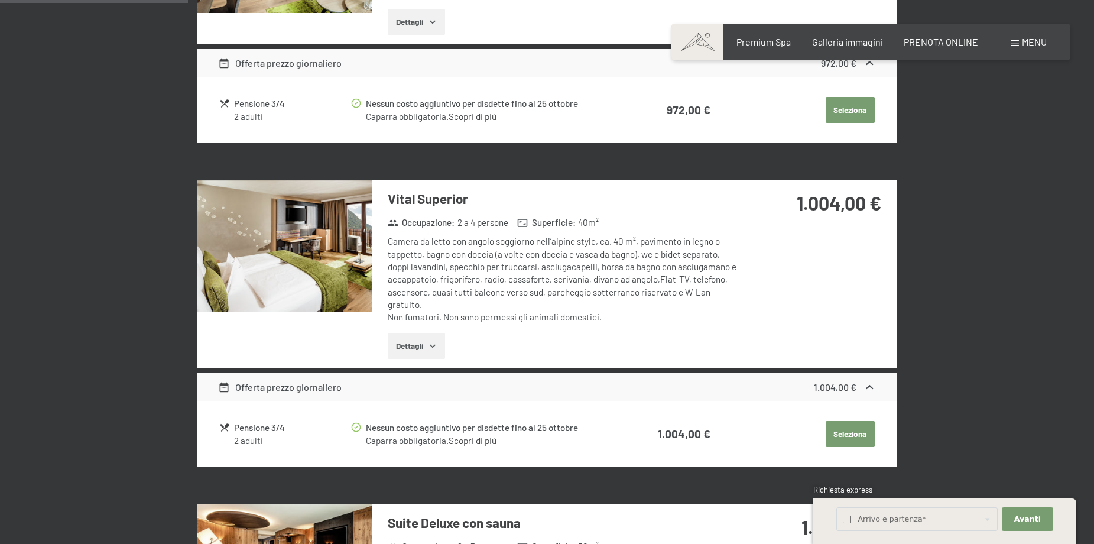
scroll to position [540, 0]
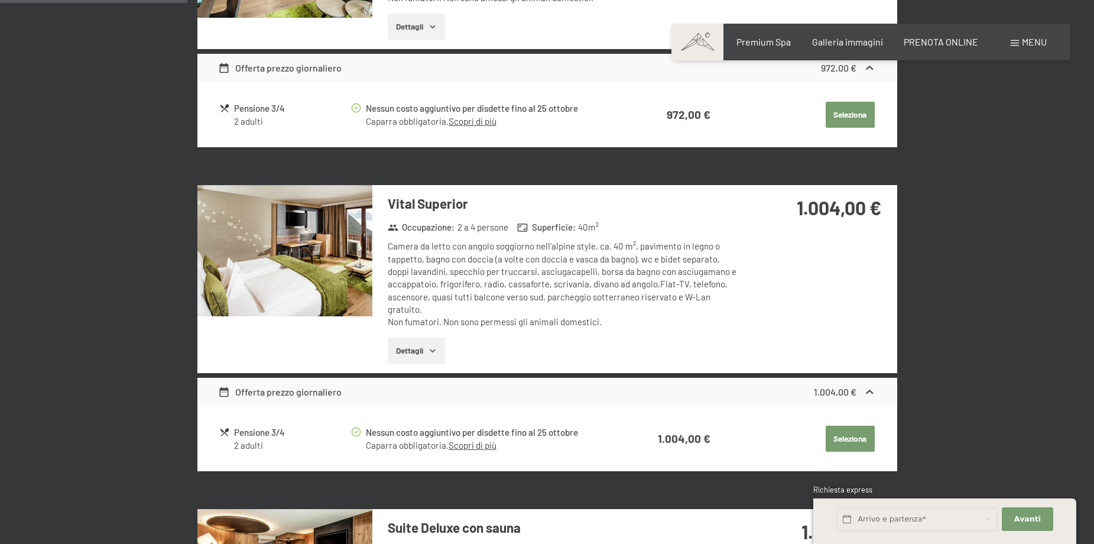
click at [306, 266] on img at bounding box center [284, 250] width 175 height 131
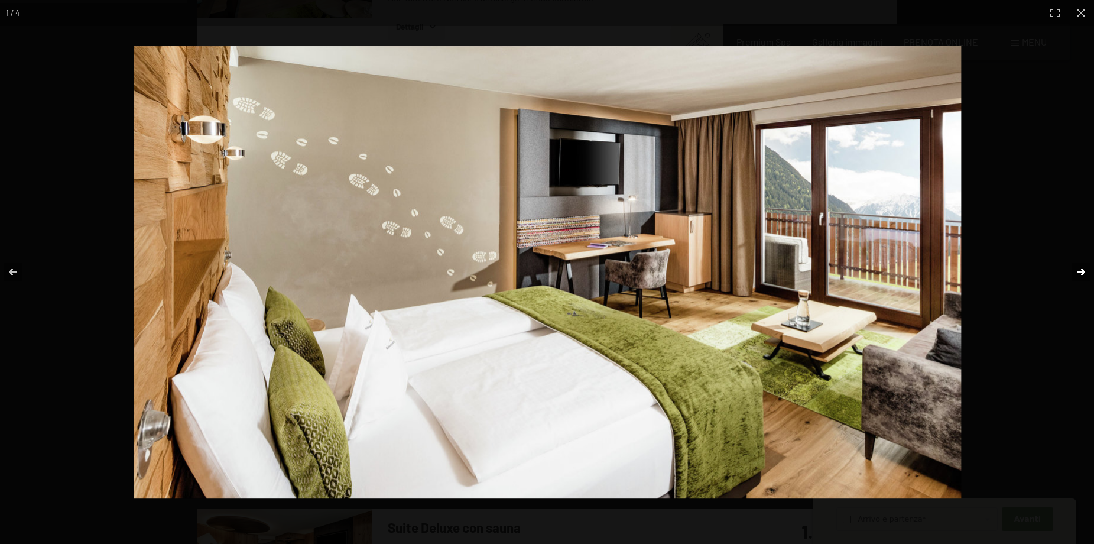
click at [1083, 272] on button "button" at bounding box center [1073, 271] width 41 height 59
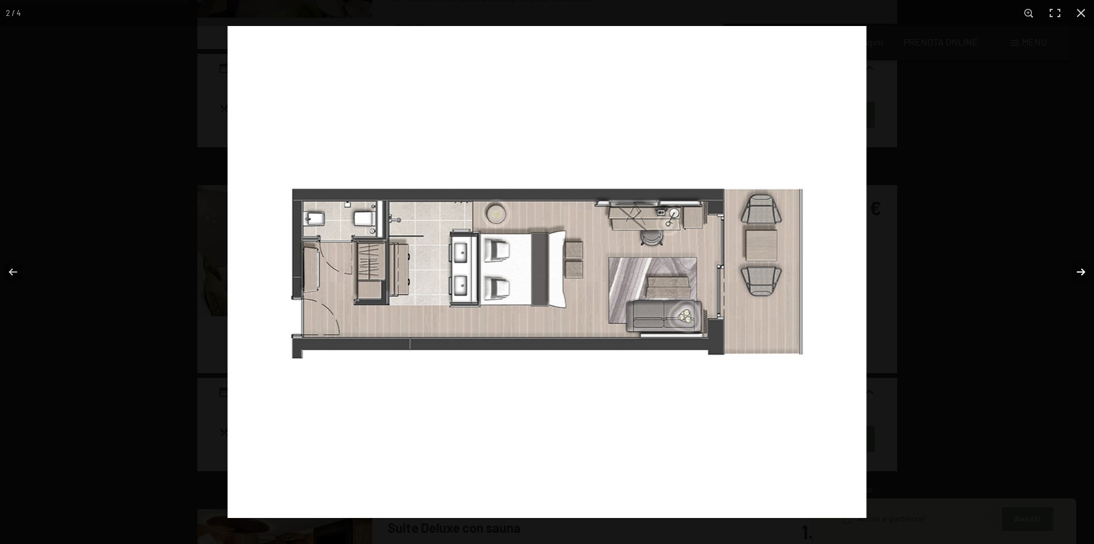
click at [1083, 272] on button "button" at bounding box center [1073, 271] width 41 height 59
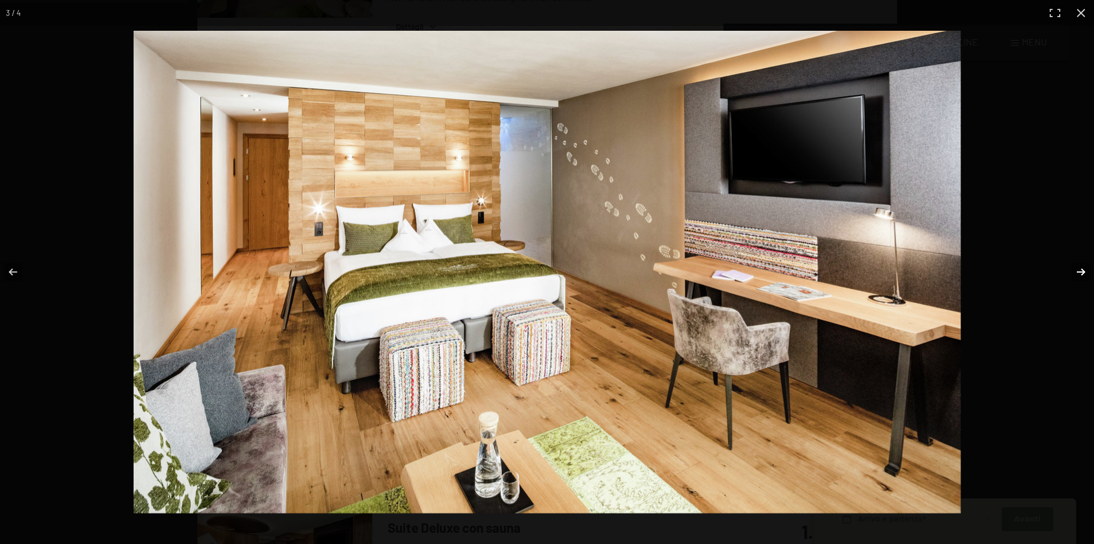
click at [1083, 272] on button "button" at bounding box center [1073, 271] width 41 height 59
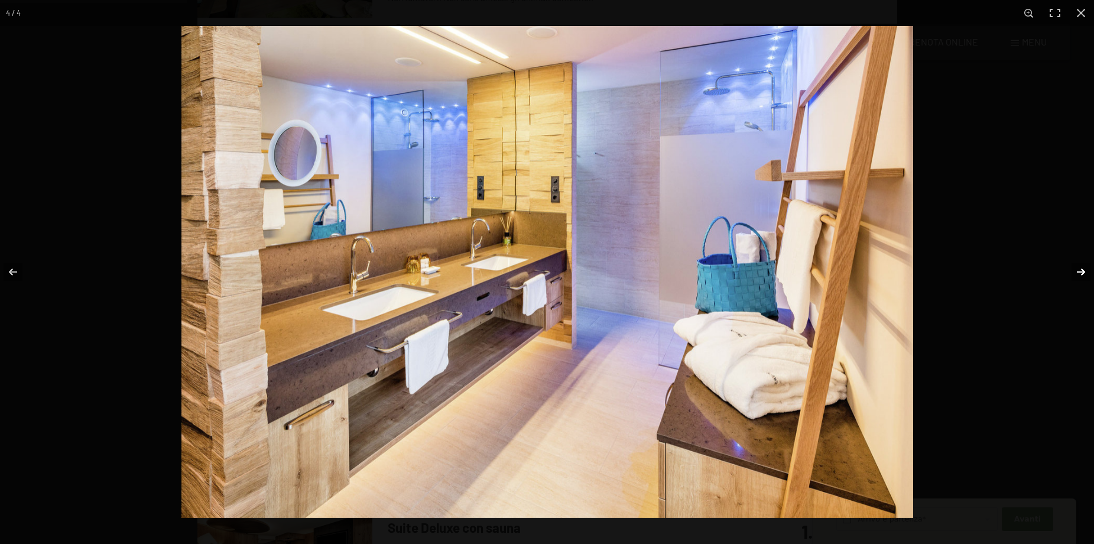
click at [1083, 272] on button "button" at bounding box center [1073, 271] width 41 height 59
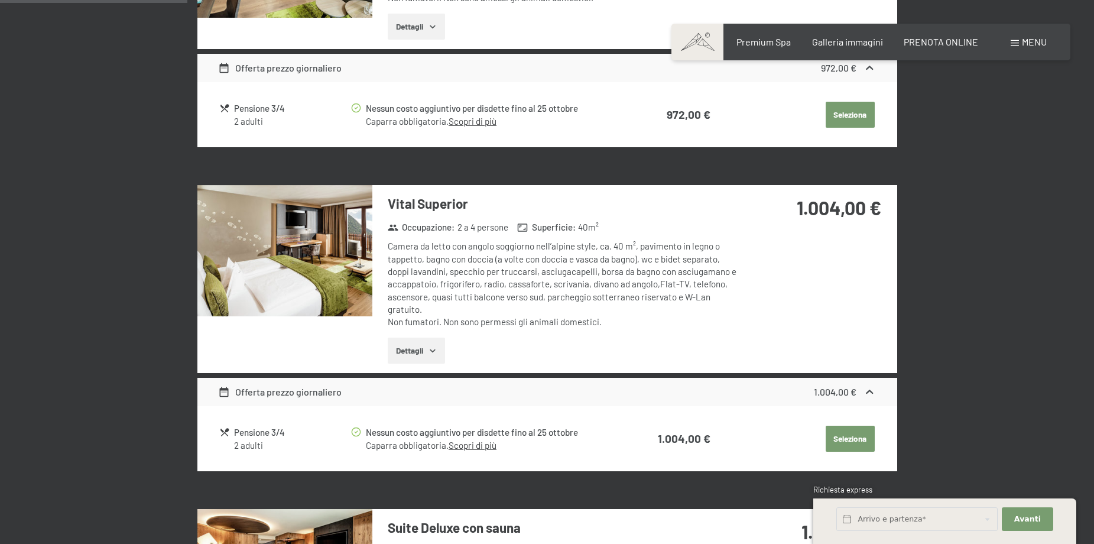
click at [0, 0] on button "button" at bounding box center [0, 0] width 0 height 0
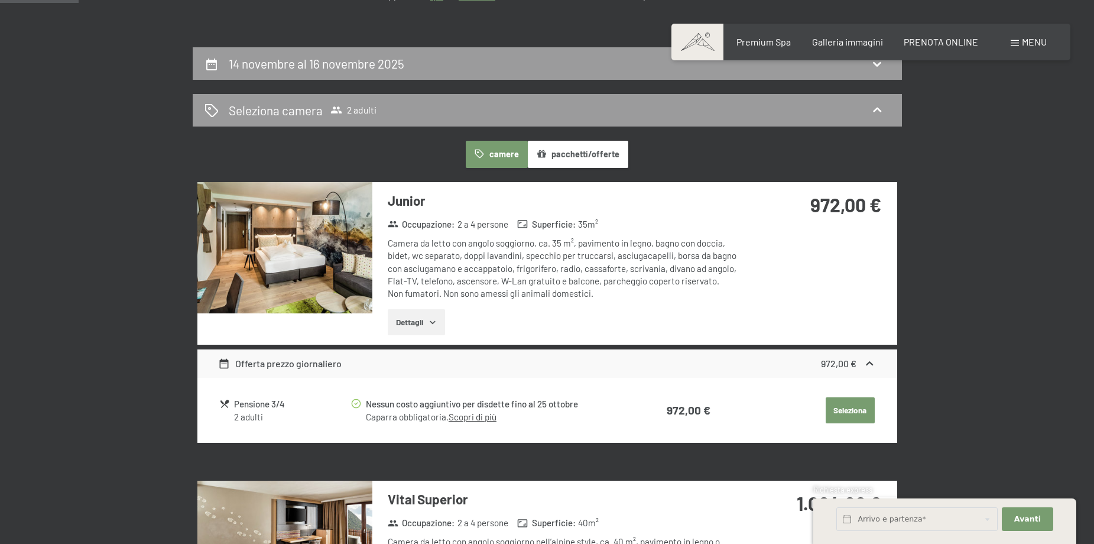
scroll to position [126, 0]
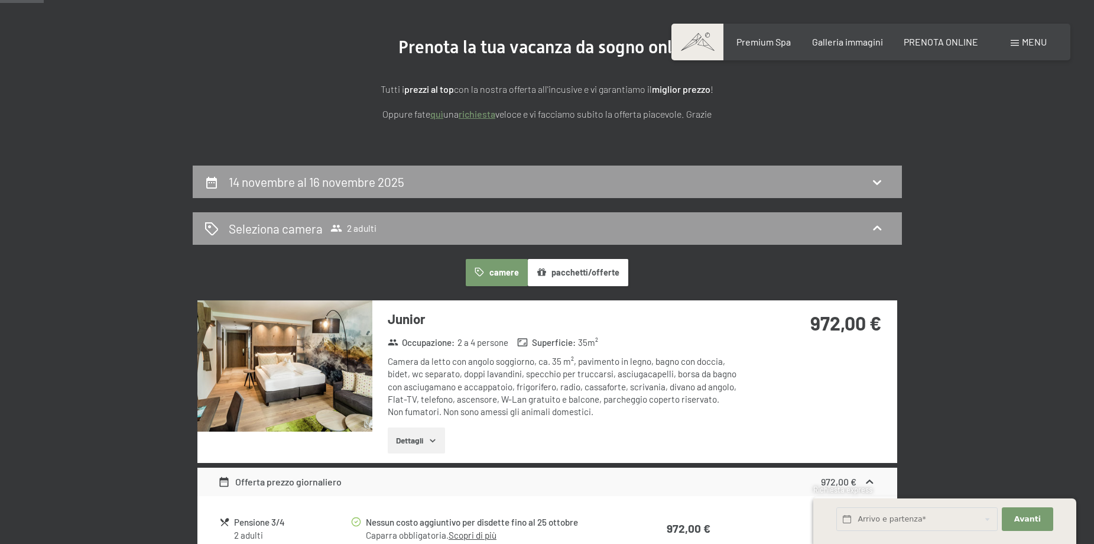
click at [343, 368] on img at bounding box center [284, 365] width 175 height 131
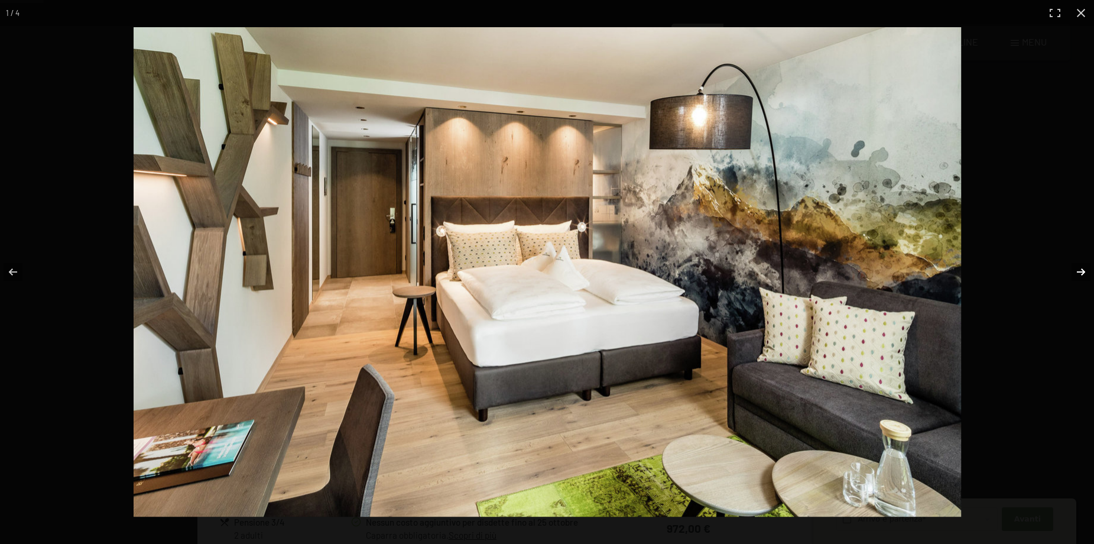
click at [1076, 269] on button "button" at bounding box center [1073, 271] width 41 height 59
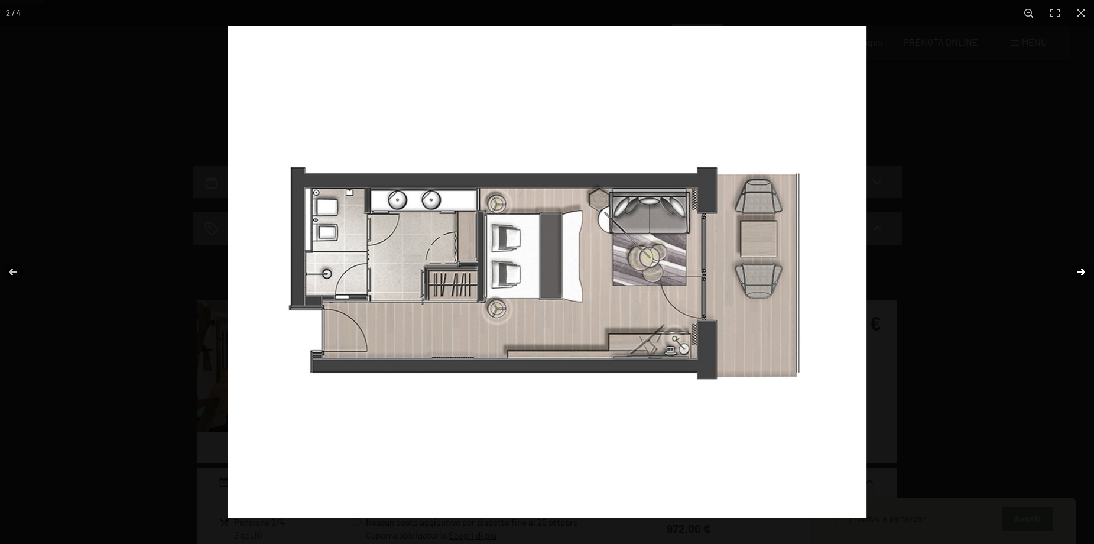
click at [1076, 269] on button "button" at bounding box center [1073, 271] width 41 height 59
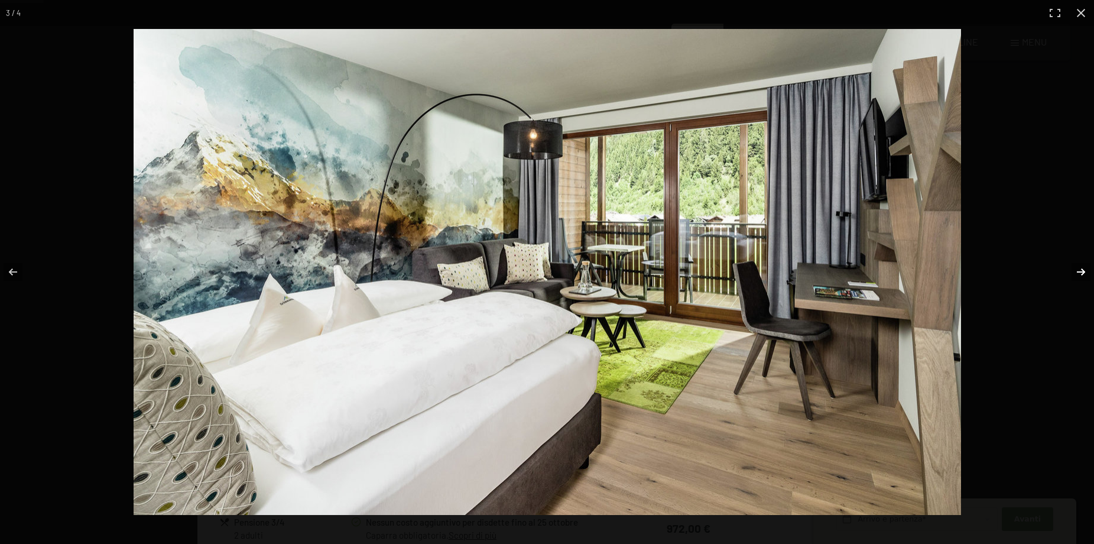
click at [1076, 269] on button "button" at bounding box center [1073, 271] width 41 height 59
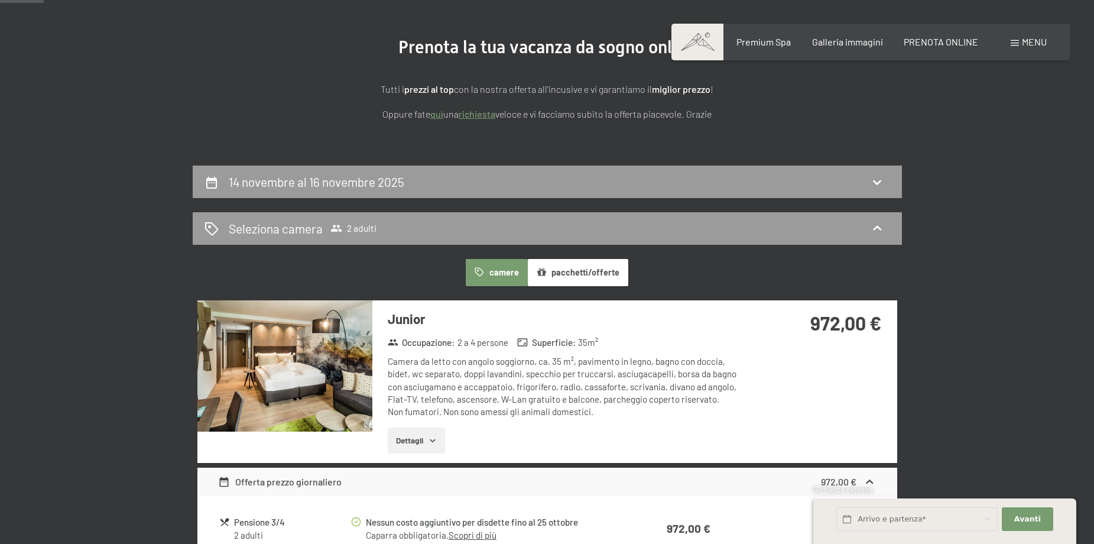
click at [0, 0] on button "button" at bounding box center [0, 0] width 0 height 0
